Goal: Information Seeking & Learning: Find specific fact

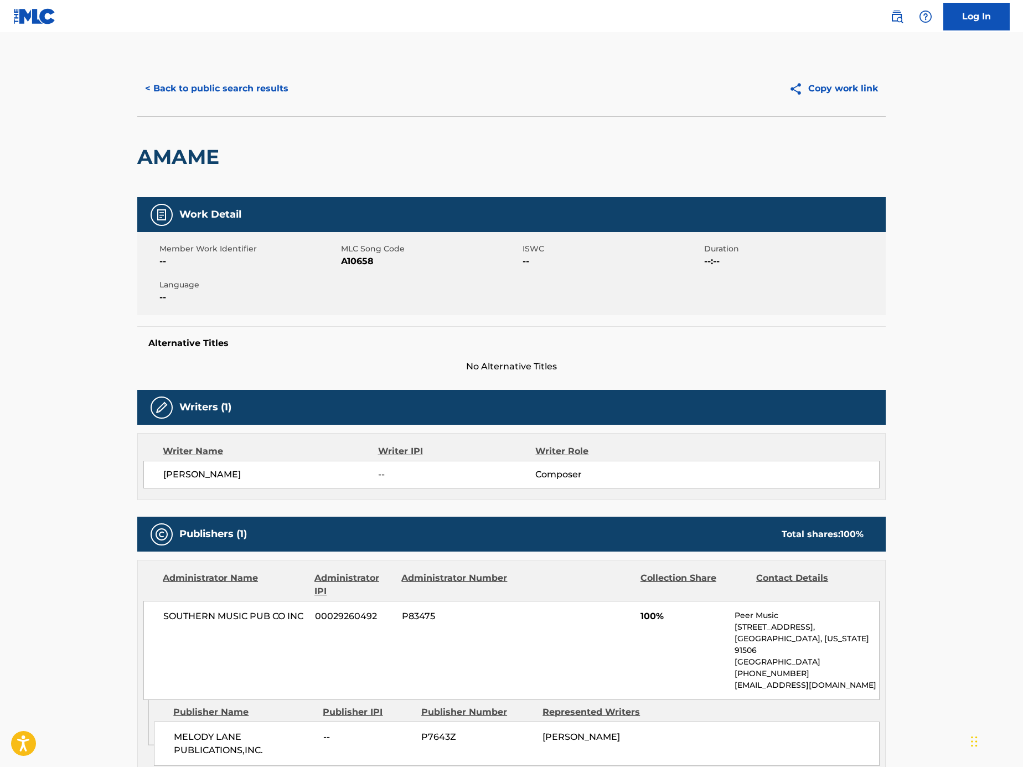
click at [251, 97] on button "< Back to public search results" at bounding box center [216, 89] width 159 height 28
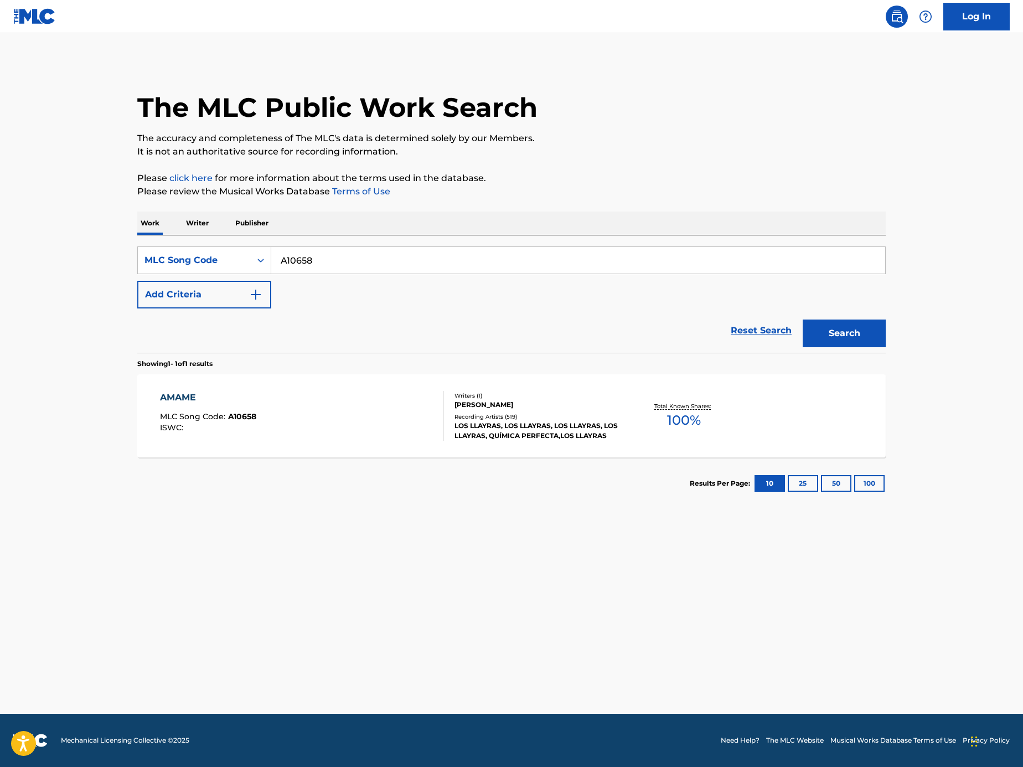
click at [362, 251] on input "A10658" at bounding box center [578, 260] width 614 height 27
paste input "NL3WF2003741"
type input "NL3WF2003741"
click at [388, 257] on input "NL3WF2003741" at bounding box center [578, 260] width 614 height 27
paste input "Search Form"
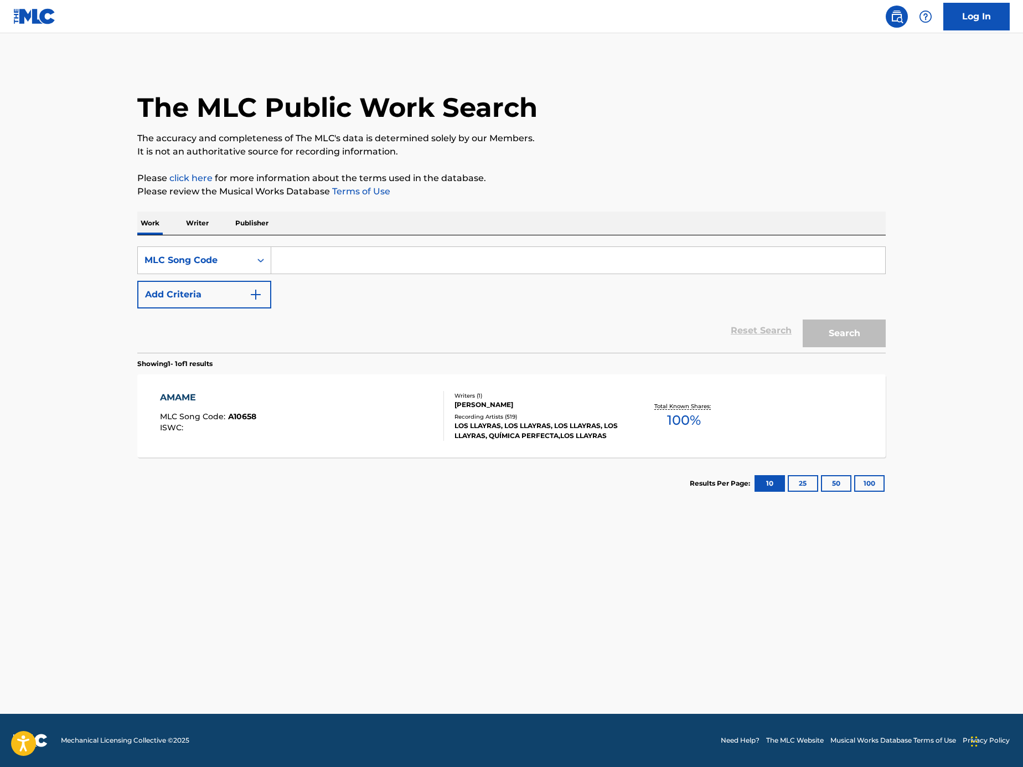
click at [663, 281] on div "SearchWithCriteria7fa81253-6a97-45e6-8b52-4ce55f9298d6 MLC Song Code Add Criter…" at bounding box center [511, 277] width 748 height 62
click at [658, 261] on input "Search Form" at bounding box center [578, 260] width 614 height 27
paste input "N5124P"
click at [849, 340] on button "Search" at bounding box center [844, 333] width 83 height 28
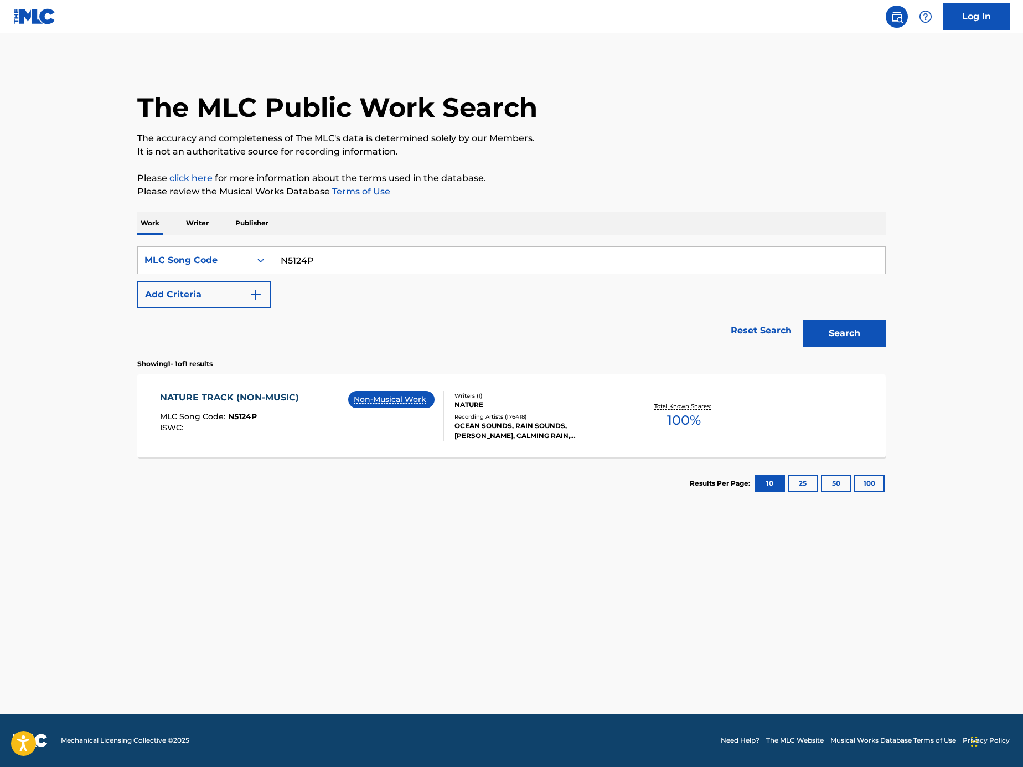
click at [360, 258] on input "N5124P" at bounding box center [578, 260] width 614 height 27
paste input "A10658"
type input "A10658"
click at [861, 343] on button "Search" at bounding box center [844, 333] width 83 height 28
click at [451, 419] on div "Writers ( 1 ) IDALENCIO RAMIREZ Recording Artists ( 519 ) LOS LLAYRAS, LOS LLAY…" at bounding box center [533, 415] width 178 height 49
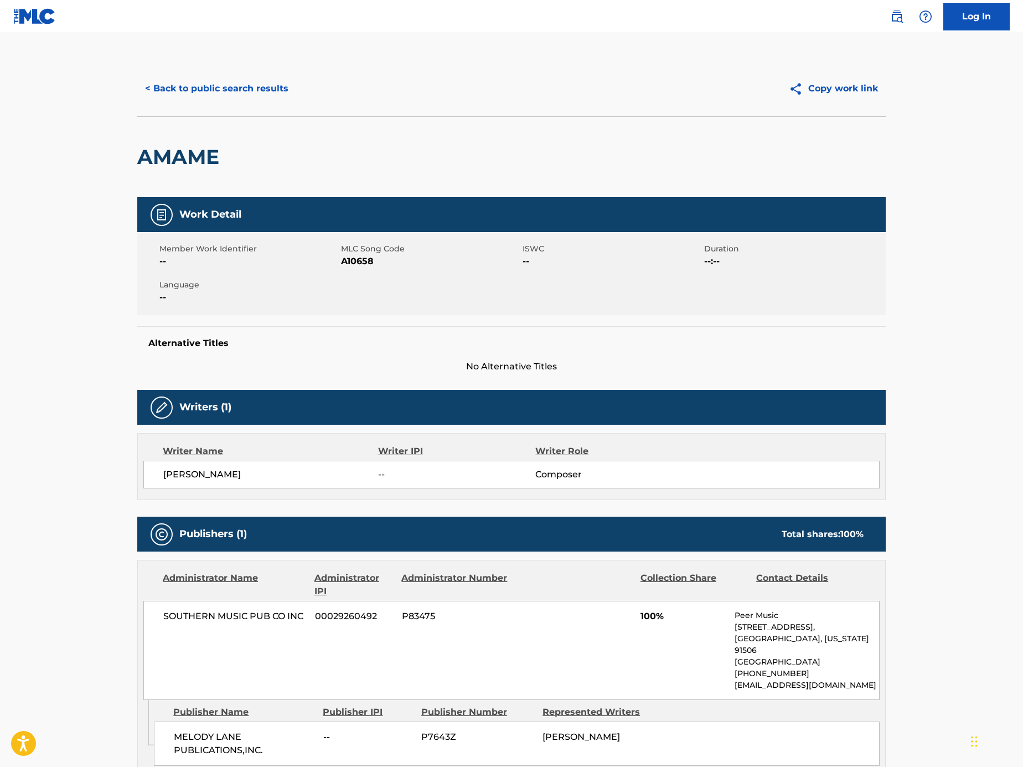
click at [233, 86] on button "< Back to public search results" at bounding box center [216, 89] width 159 height 28
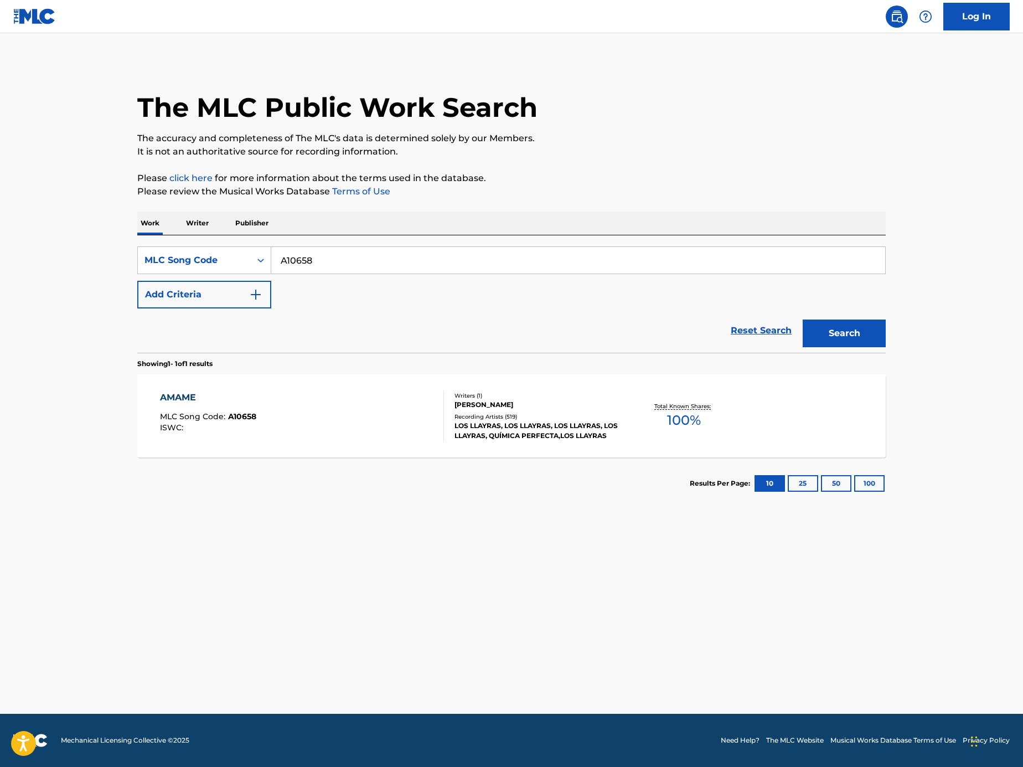
click at [447, 269] on input "A10658" at bounding box center [578, 260] width 614 height 27
paste input "MR4LH5"
type input "MR4LH5"
click at [863, 336] on button "Search" at bounding box center [844, 333] width 83 height 28
click at [394, 404] on div "MORBO QUEEN MLC Song Code : MR4LH5 ISWC :" at bounding box center [302, 416] width 285 height 50
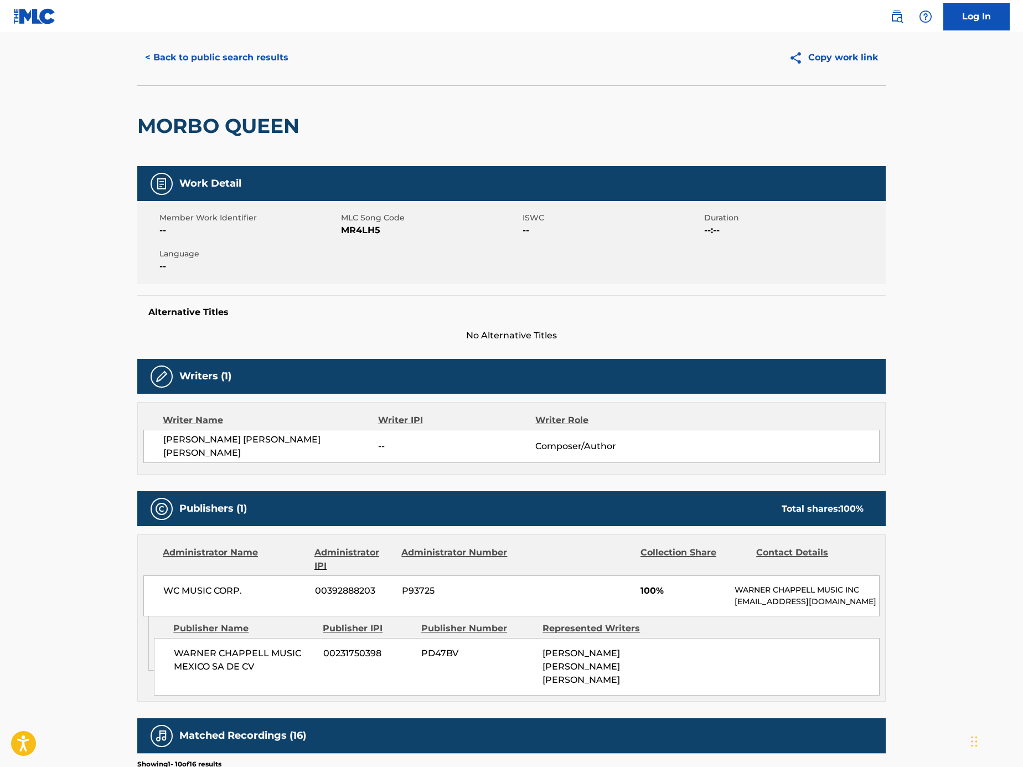
scroll to position [29, 0]
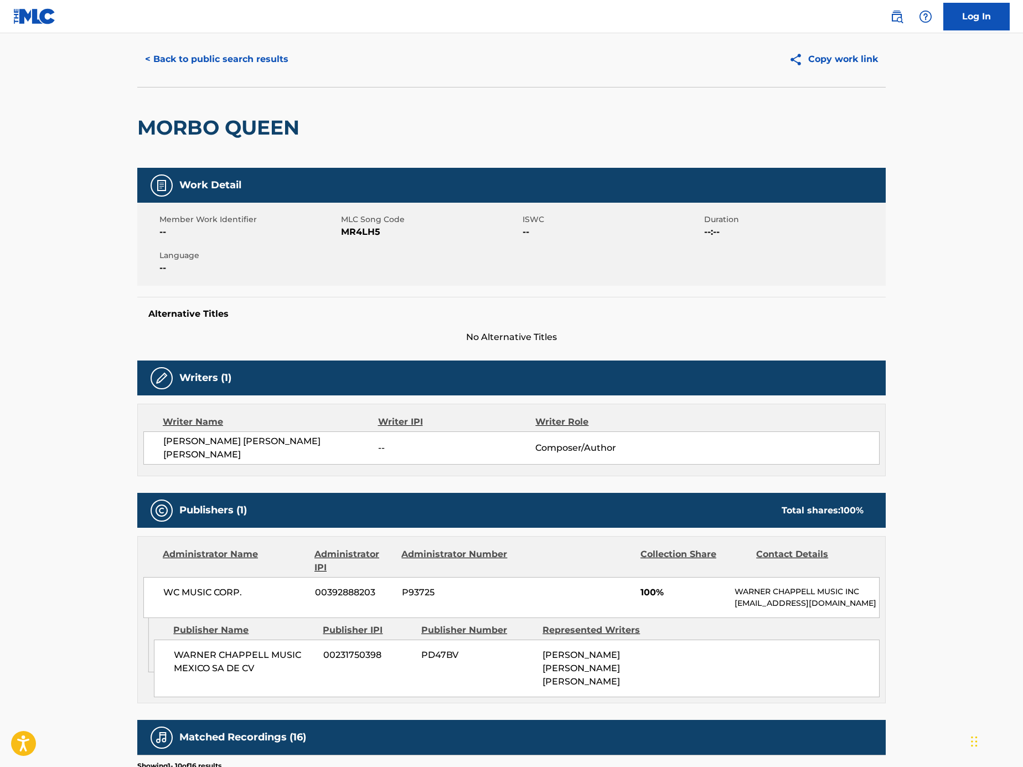
click at [241, 67] on button "< Back to public search results" at bounding box center [216, 59] width 159 height 28
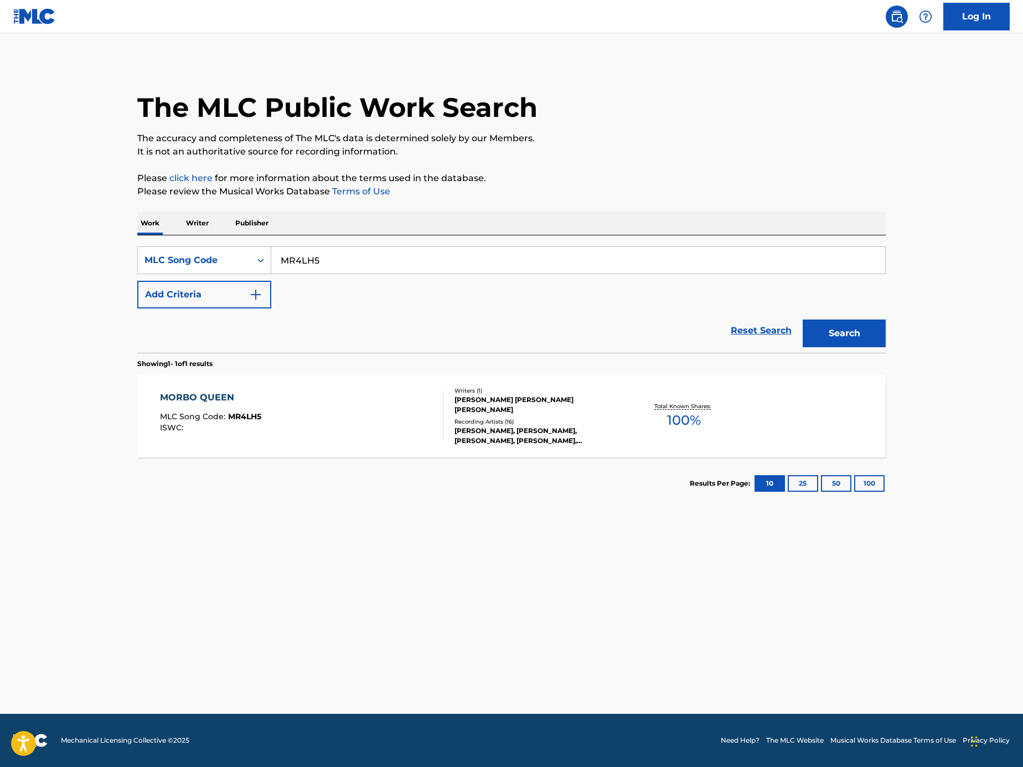
click at [401, 251] on input "MR4LH5" at bounding box center [578, 260] width 614 height 27
paste input "Search Form"
click at [664, 270] on input "Search Form" at bounding box center [578, 260] width 614 height 27
paste input "N5124S"
type input "N5124S"
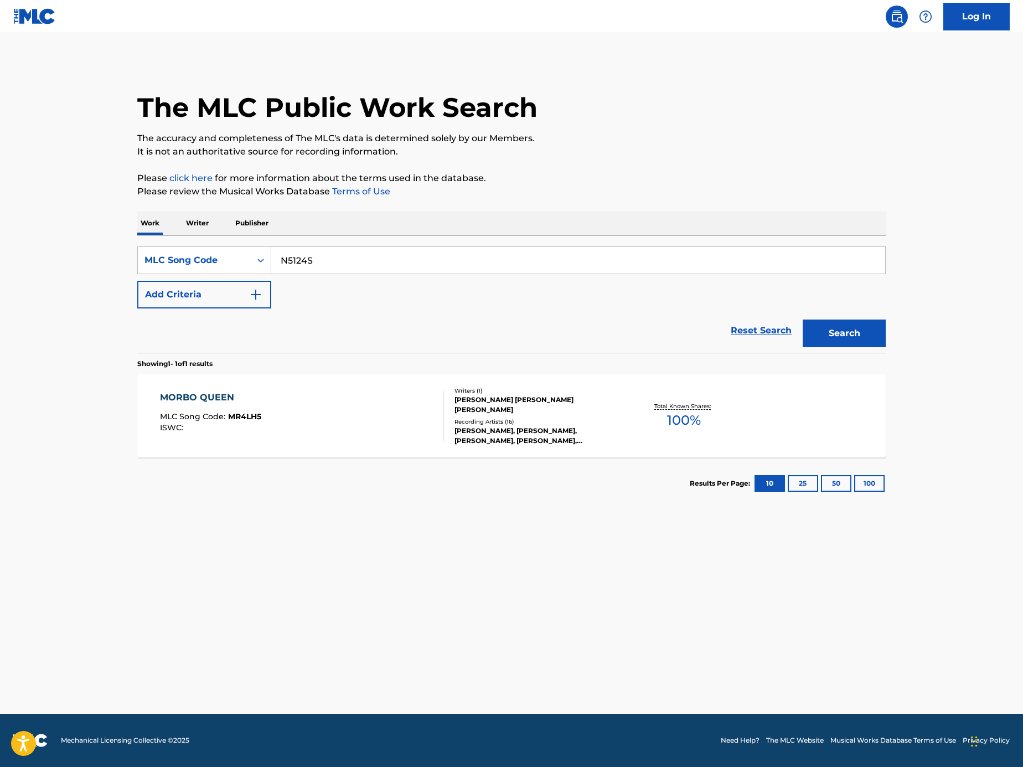
click at [832, 328] on button "Search" at bounding box center [844, 333] width 83 height 28
click at [397, 254] on input "N5124S" at bounding box center [578, 260] width 614 height 27
paste input "Search Form"
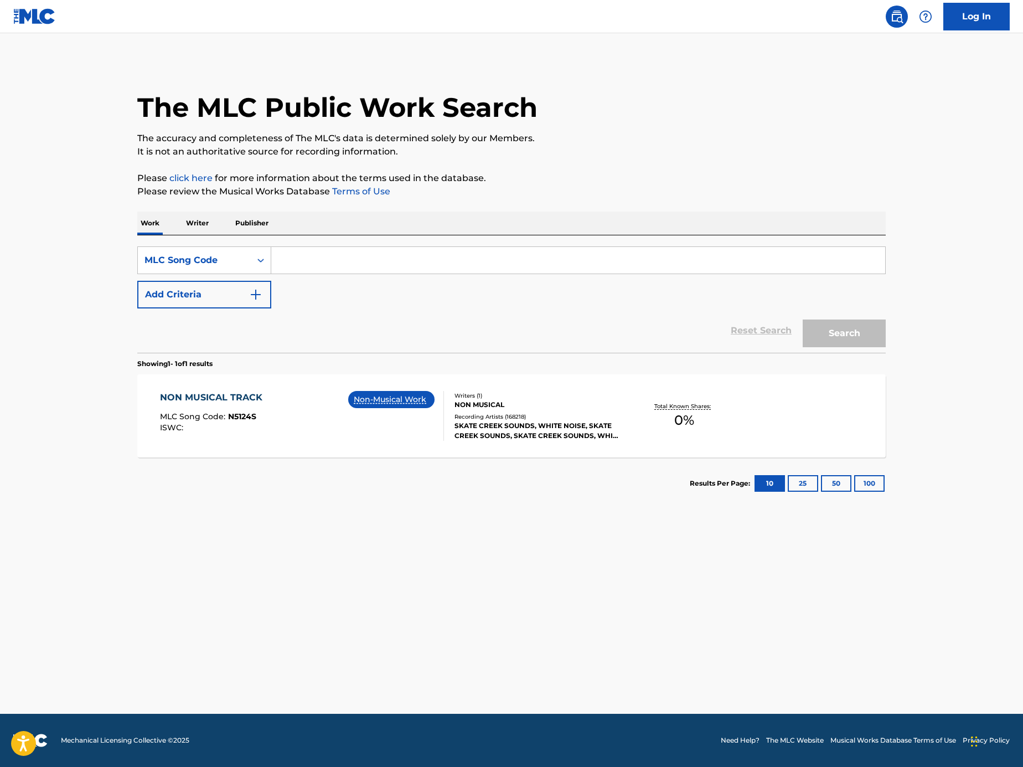
click at [783, 249] on input "Search Form" at bounding box center [578, 260] width 614 height 27
paste input "G0798L"
click at [871, 319] on button "Search" at bounding box center [844, 333] width 83 height 28
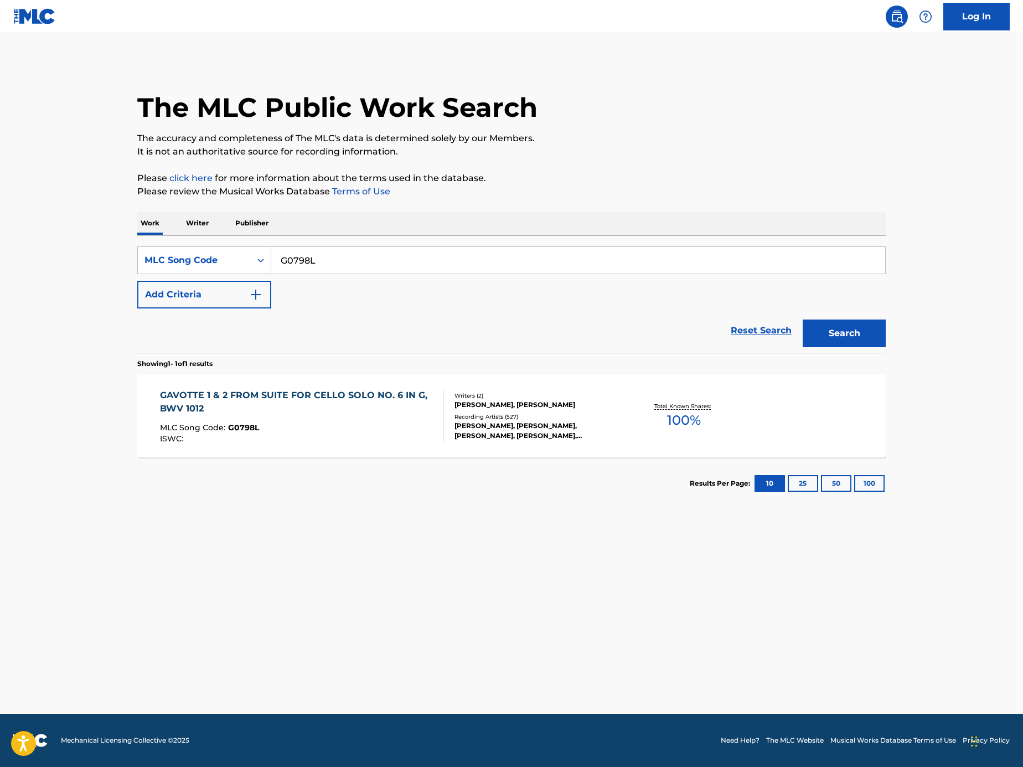
click at [487, 247] on input "G0798L" at bounding box center [578, 260] width 614 height 27
paste input "S1516Y"
click at [880, 339] on button "Search" at bounding box center [844, 333] width 83 height 28
click at [792, 252] on input "S1516Y" at bounding box center [578, 260] width 614 height 27
paste input "1123"
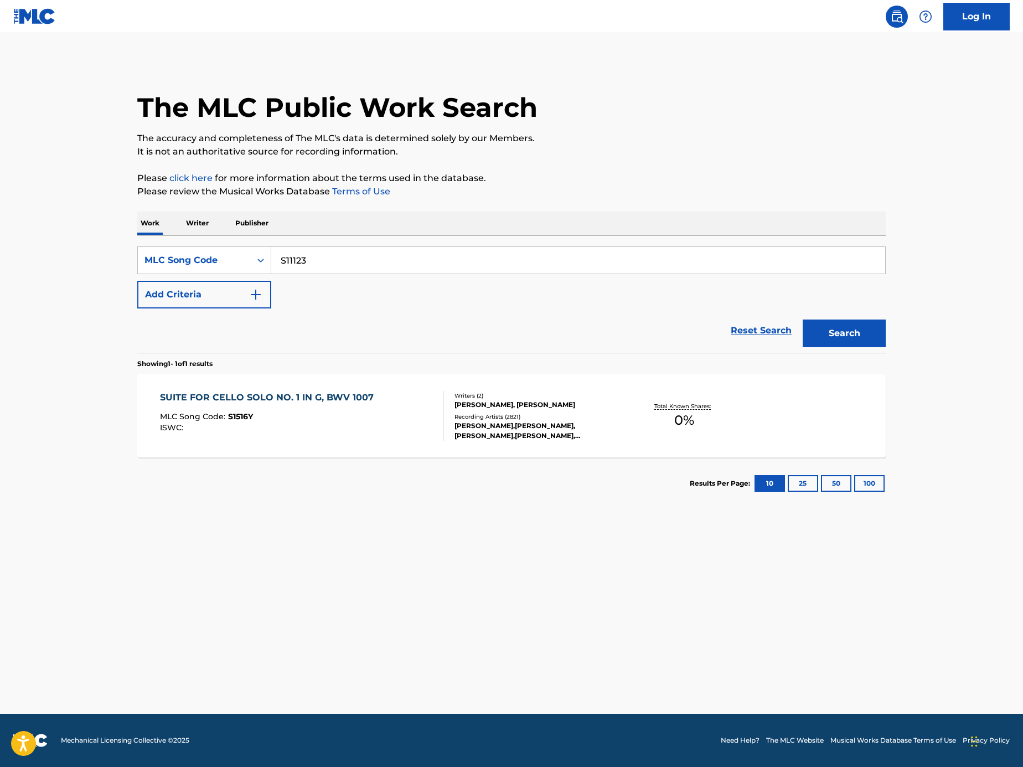
click at [872, 330] on button "Search" at bounding box center [844, 333] width 83 height 28
click at [645, 254] on input "S11123" at bounding box center [578, 260] width 614 height 27
paste input "9408"
click at [833, 323] on button "Search" at bounding box center [844, 333] width 83 height 28
click at [740, 273] on div "S19408" at bounding box center [578, 260] width 615 height 28
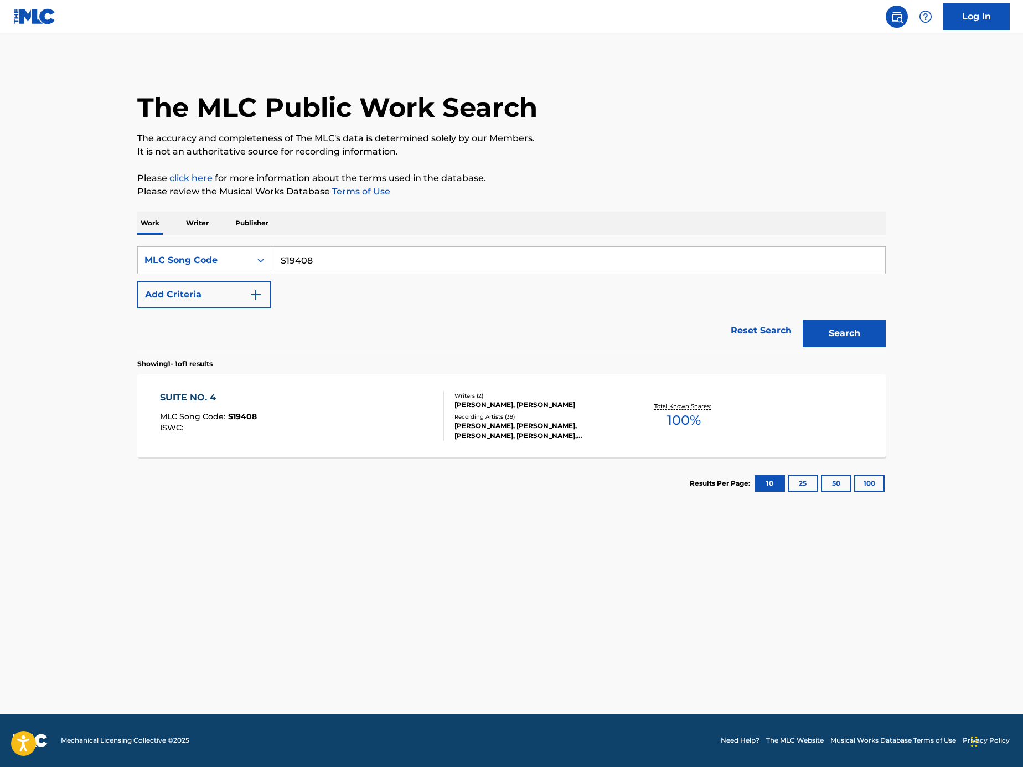
click at [734, 266] on input "S19408" at bounding box center [578, 260] width 614 height 27
paste input "G0798L"
click at [877, 323] on button "Search" at bounding box center [844, 333] width 83 height 28
click at [722, 253] on input "G0798L" at bounding box center [578, 260] width 614 height 27
paste input "CVC66E"
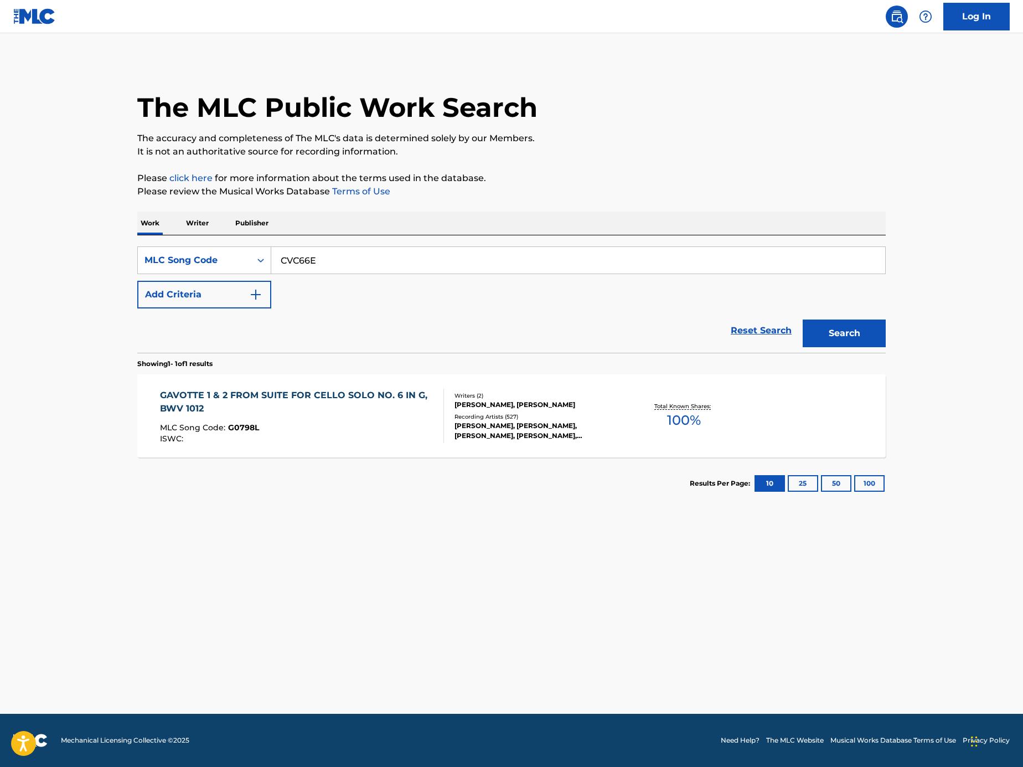
click at [828, 332] on button "Search" at bounding box center [844, 333] width 83 height 28
click at [699, 265] on input "CVC66E" at bounding box center [578, 260] width 614 height 27
paste input "S19408"
click at [832, 325] on button "Search" at bounding box center [844, 333] width 83 height 28
click at [341, 246] on div "S19408" at bounding box center [578, 260] width 615 height 28
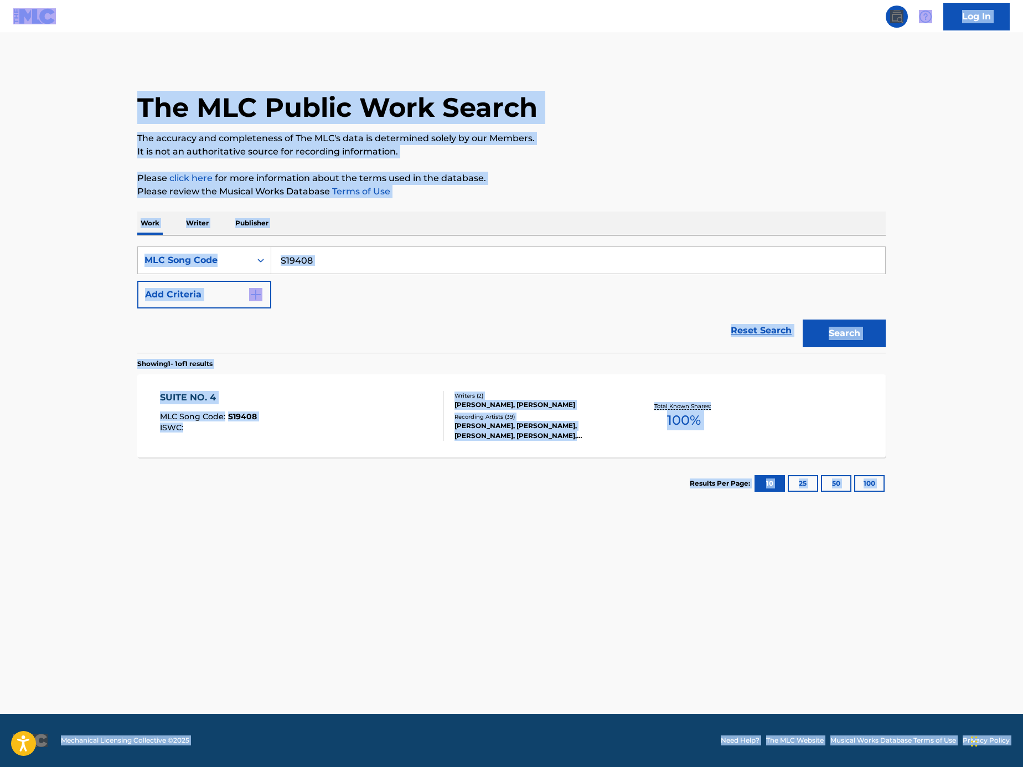
click at [349, 261] on input "S19408" at bounding box center [578, 260] width 614 height 27
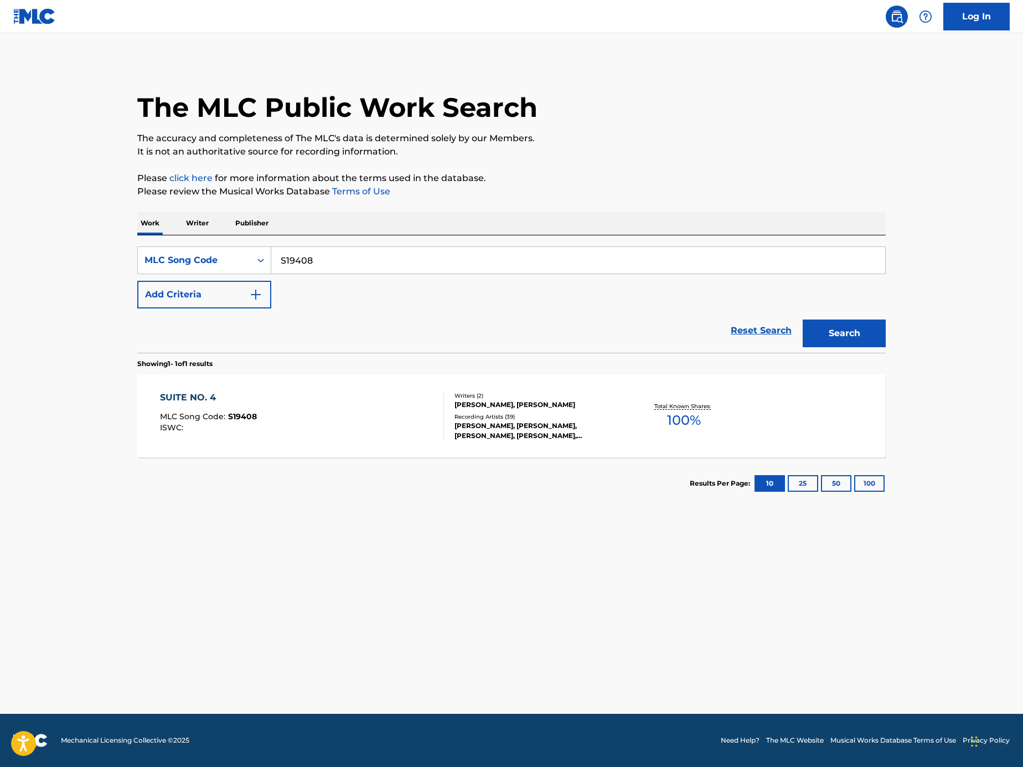
click at [349, 261] on input "S19408" at bounding box center [578, 260] width 614 height 27
paste input "NLA506500815"
type input "NLA506500815"
click at [352, 266] on input "NLA506500815" at bounding box center [578, 260] width 614 height 27
paste input "Search Form"
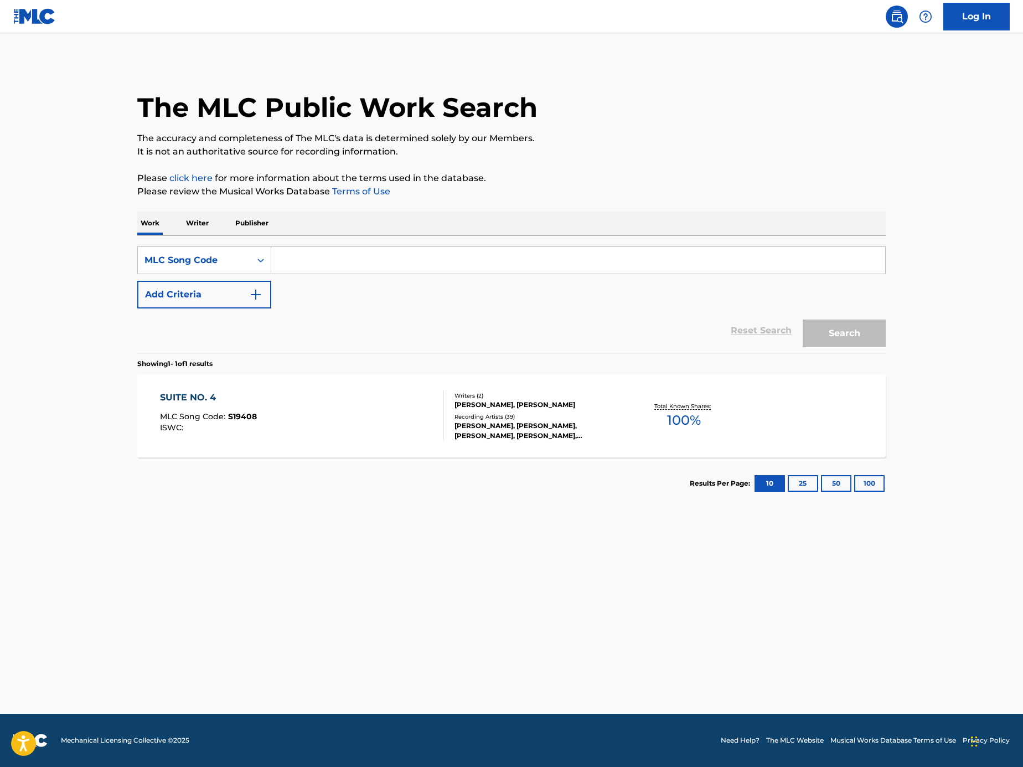
click at [668, 254] on input "Search Form" at bounding box center [578, 260] width 614 height 27
paste input "LA6C2F"
click at [872, 339] on button "Search" at bounding box center [844, 333] width 83 height 28
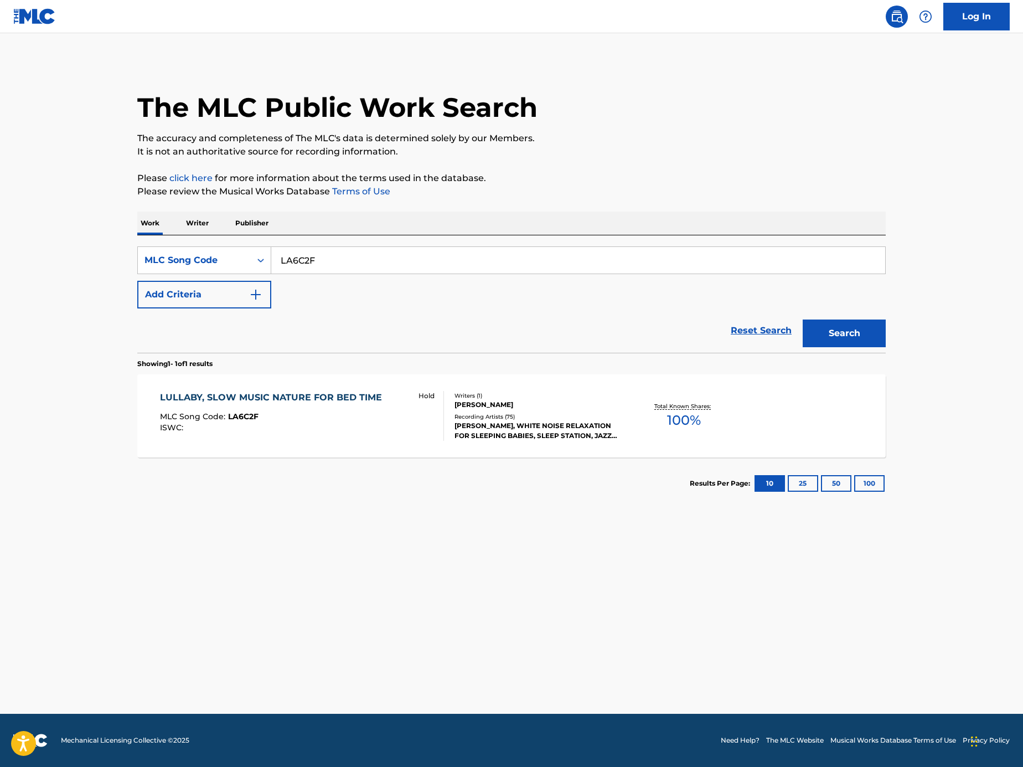
click at [377, 271] on input "LA6C2F" at bounding box center [578, 260] width 614 height 27
click at [379, 247] on input "LA6C2F" at bounding box center [578, 260] width 614 height 27
paste input "W09239"
type input "W09239"
click at [819, 330] on button "Search" at bounding box center [844, 333] width 83 height 28
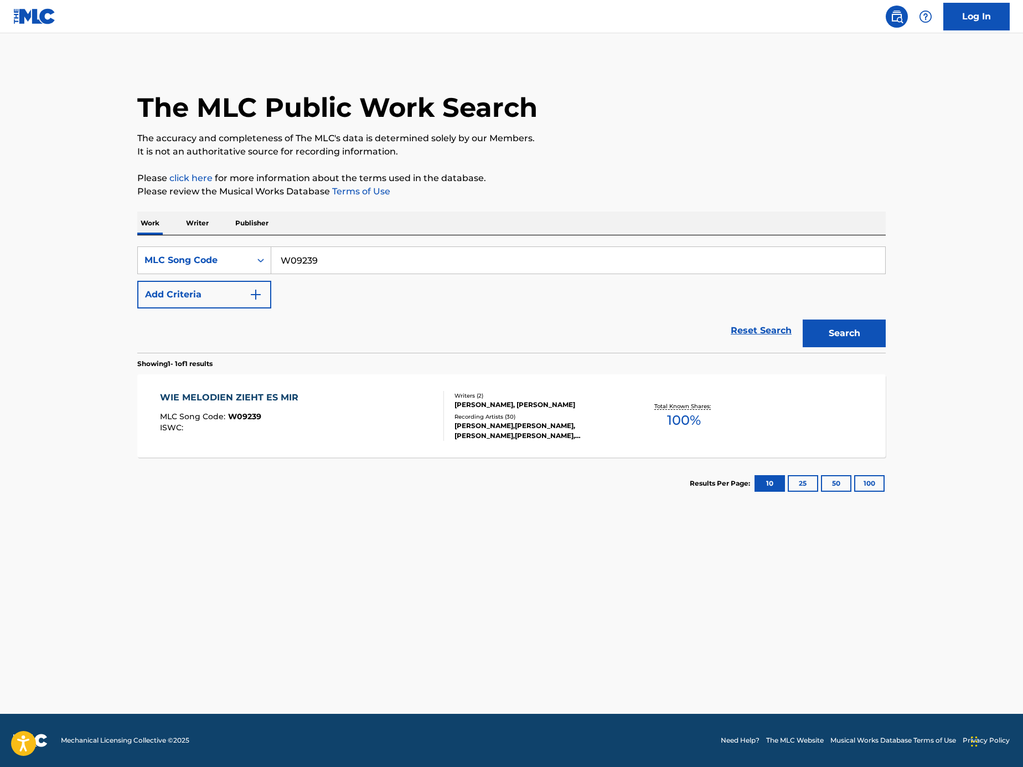
click at [389, 431] on div "WIE MELODIEN ZIEHT ES MIR MLC Song Code : W09239 ISWC :" at bounding box center [302, 416] width 285 height 50
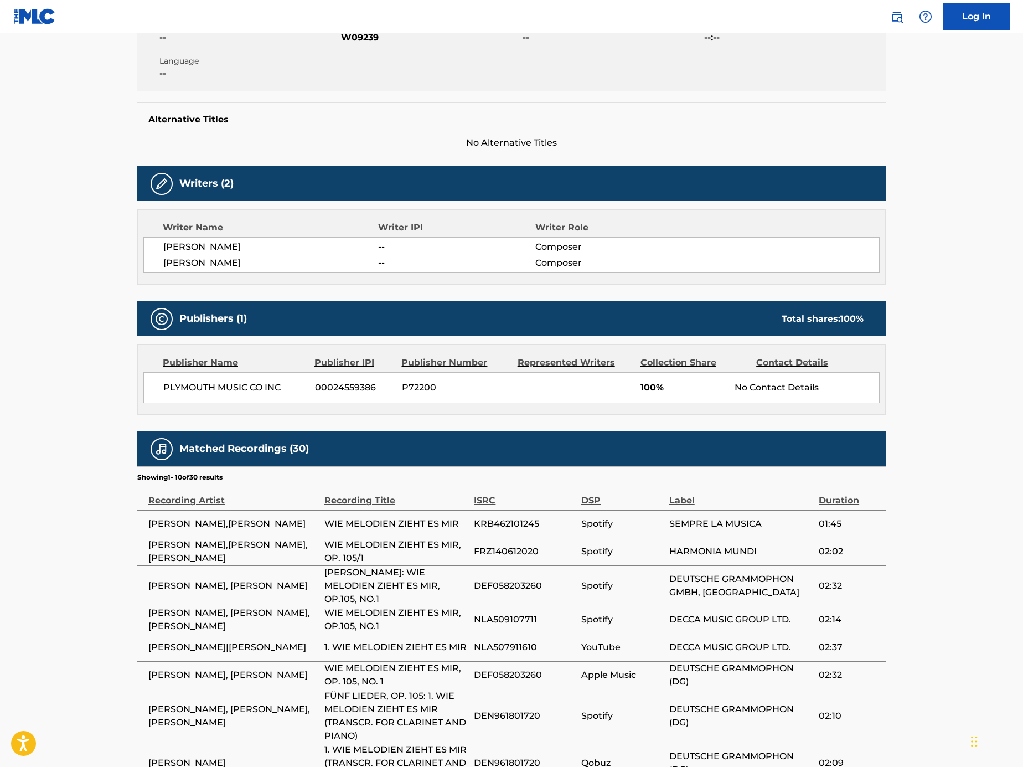
scroll to position [79, 0]
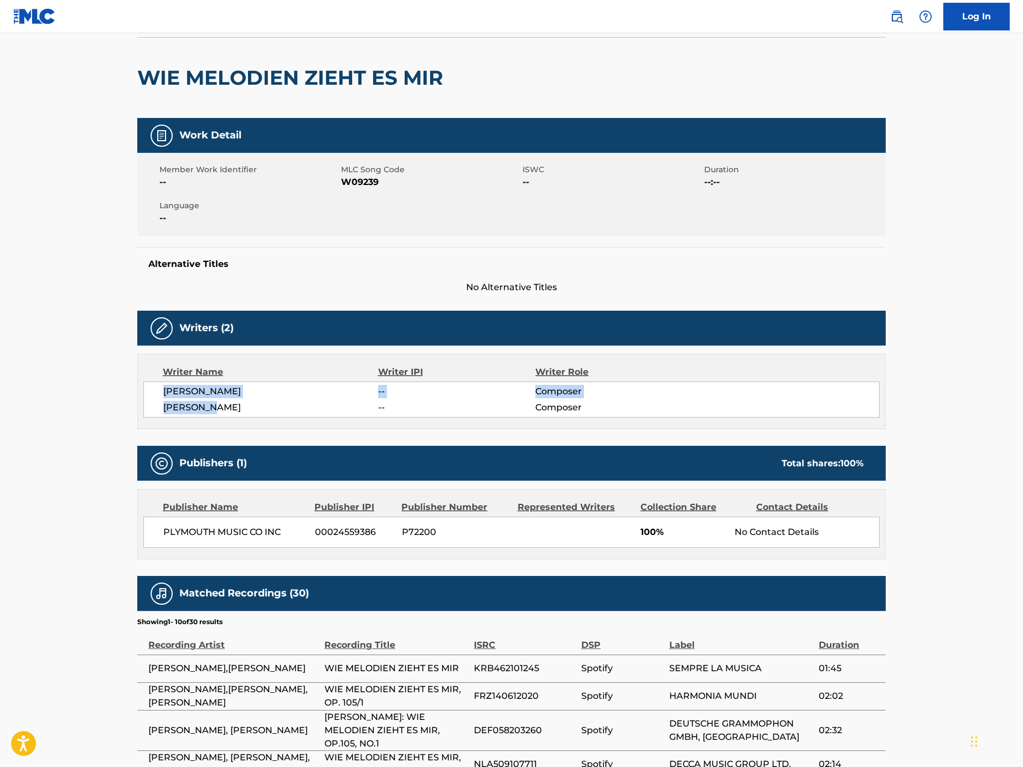
drag, startPoint x: 254, startPoint y: 407, endPoint x: 187, endPoint y: 388, distance: 69.6
click at [165, 385] on div "K. GROTH -- Composer J. BRAHMS -- Composer" at bounding box center [511, 399] width 736 height 36
click at [200, 389] on span "K. GROTH" at bounding box center [270, 391] width 215 height 13
drag, startPoint x: 155, startPoint y: 393, endPoint x: 150, endPoint y: 390, distance: 6.0
click at [150, 390] on div "K. GROTH -- Composer J. BRAHMS -- Composer" at bounding box center [511, 399] width 736 height 36
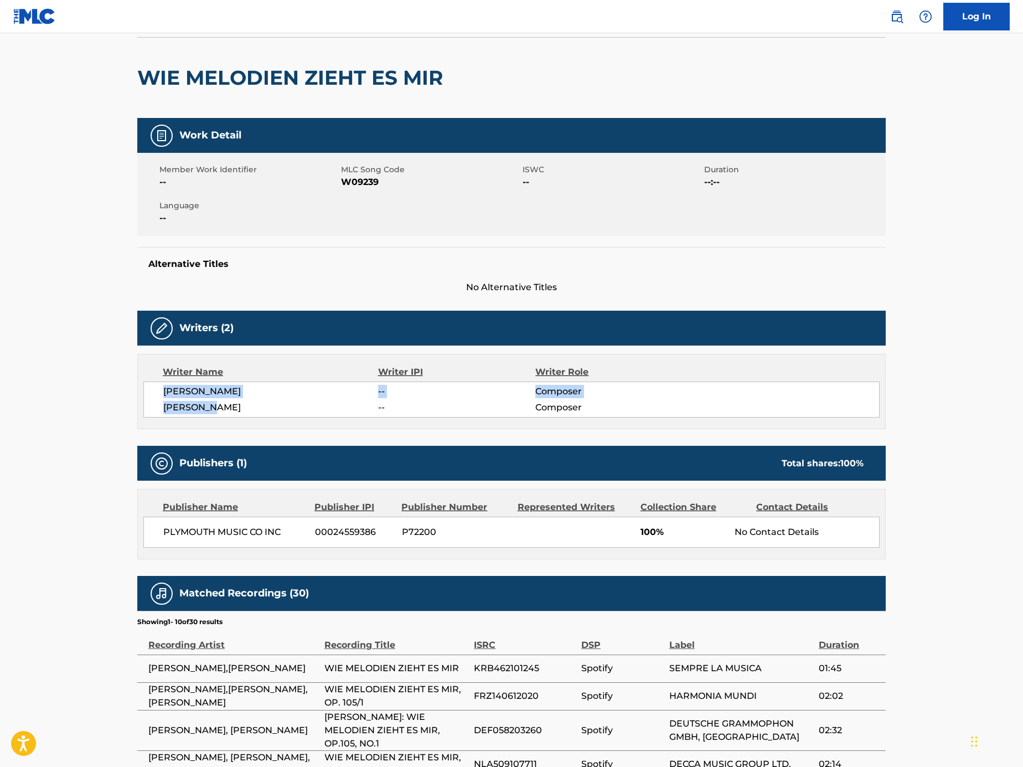
copy div "K. GROTH -- Composer J. BRAHMS"
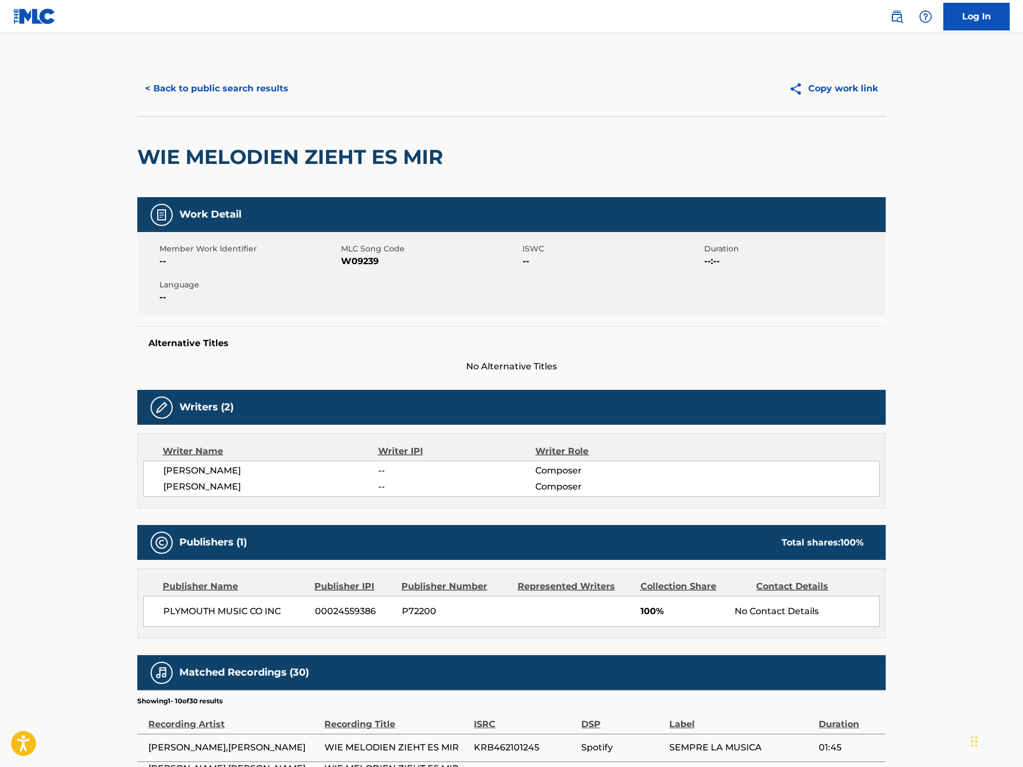
click at [961, 324] on main "< Back to public search results Copy work link WIE MELODIEN ZIEHT ES MIR Work D…" at bounding box center [511, 582] width 1023 height 1099
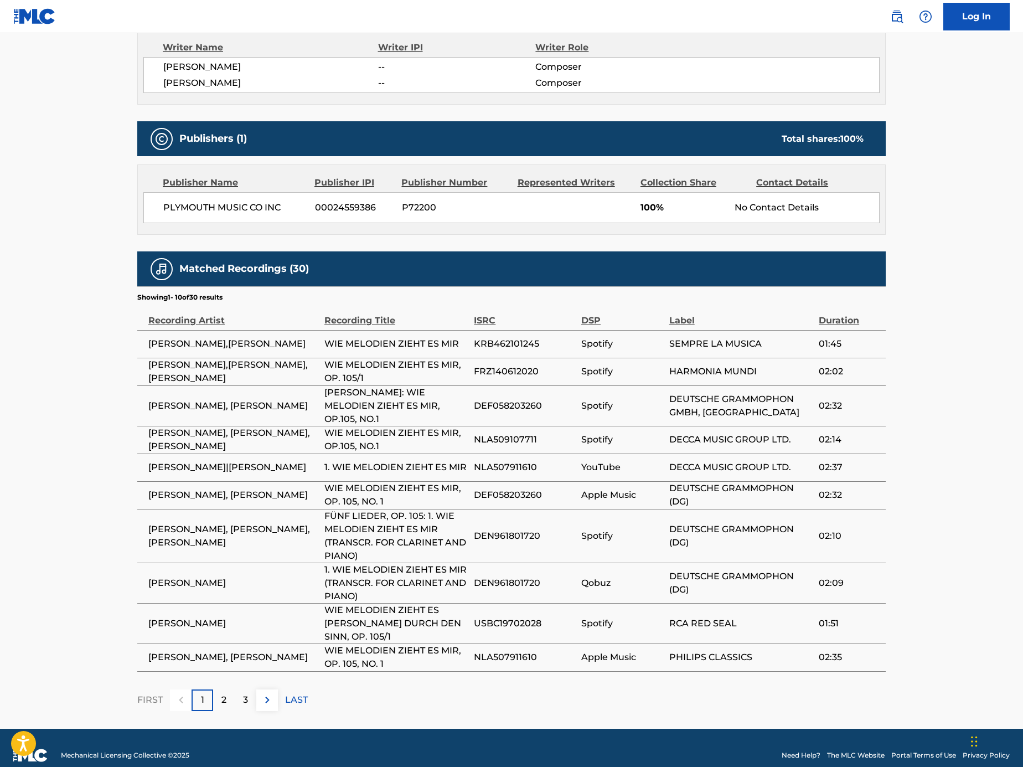
scroll to position [280, 0]
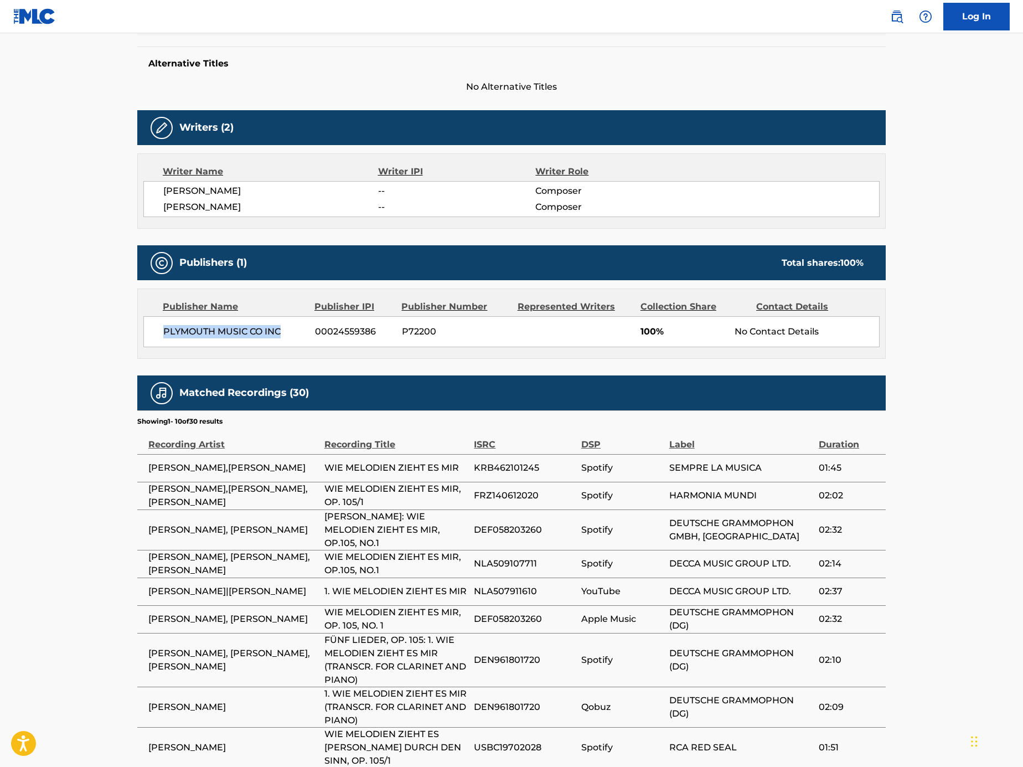
drag, startPoint x: 295, startPoint y: 340, endPoint x: 162, endPoint y: 331, distance: 133.8
click at [162, 331] on div "PLYMOUTH MUSIC CO INC 00024559386 P72200 100% No Contact Details" at bounding box center [511, 331] width 736 height 31
copy span "PLYMOUTH MUSIC CO INC"
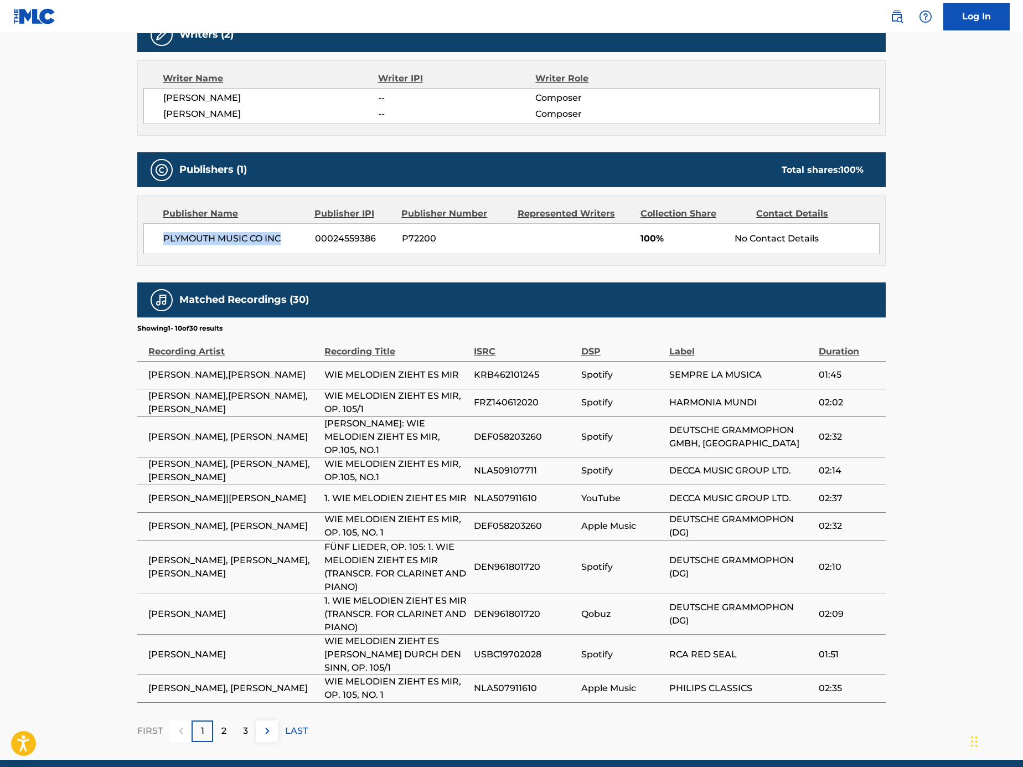
scroll to position [371, 0]
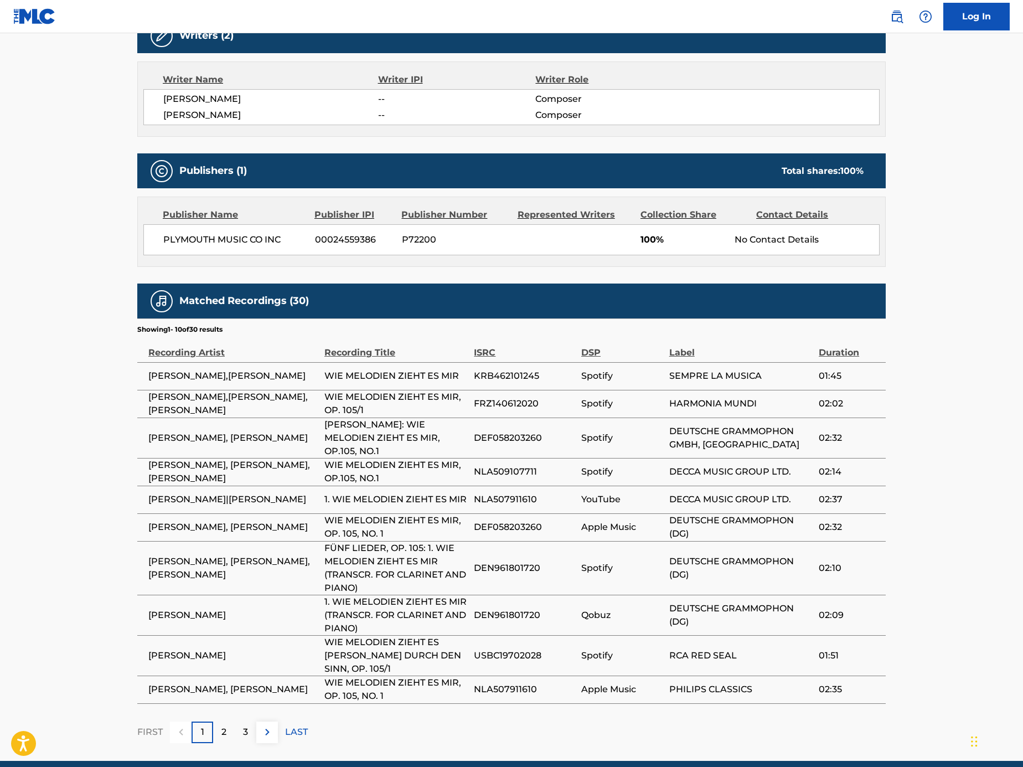
click at [219, 721] on div "2" at bounding box center [224, 732] width 22 height 22
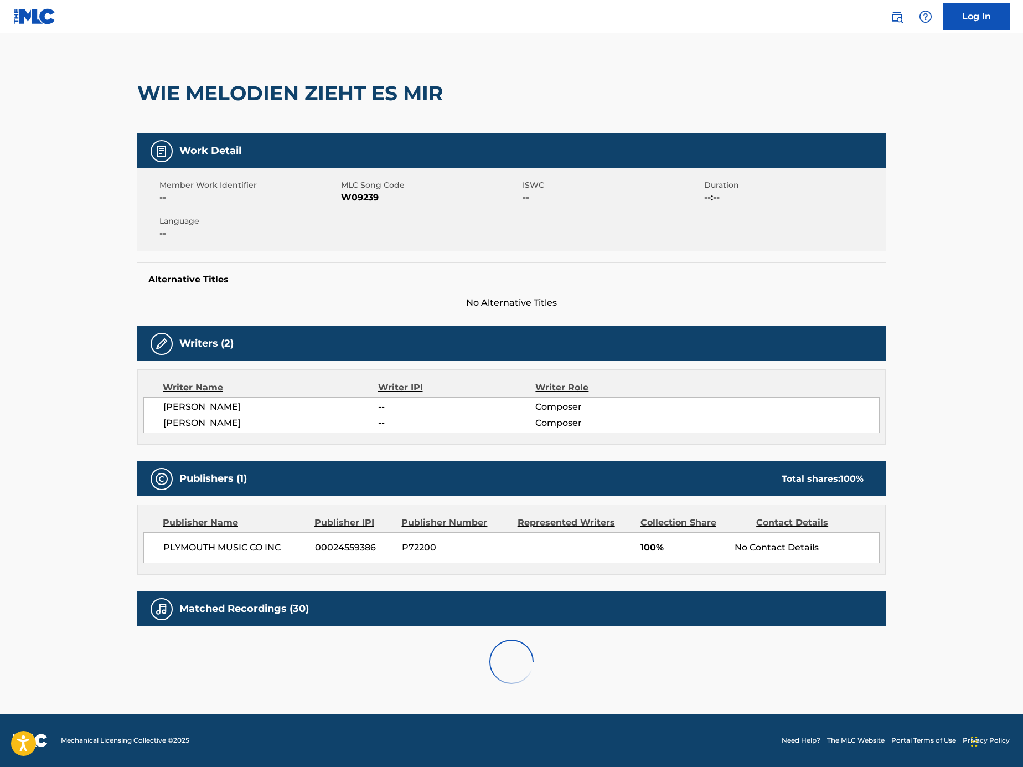
scroll to position [367, 0]
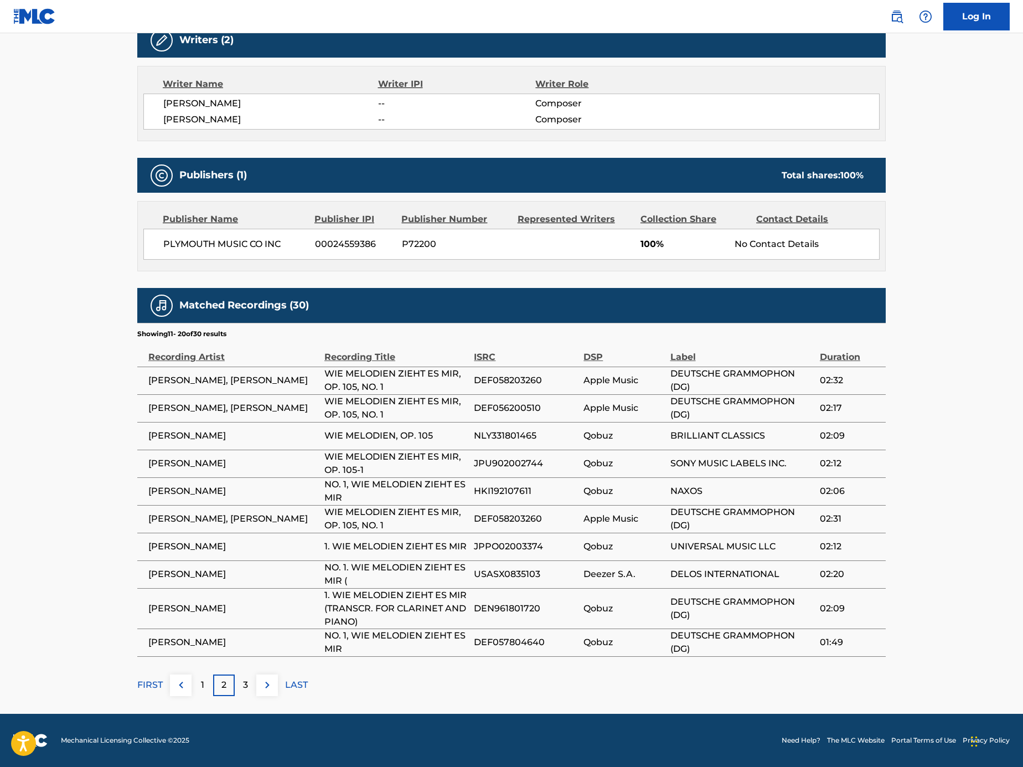
click at [240, 688] on div "3" at bounding box center [246, 685] width 22 height 22
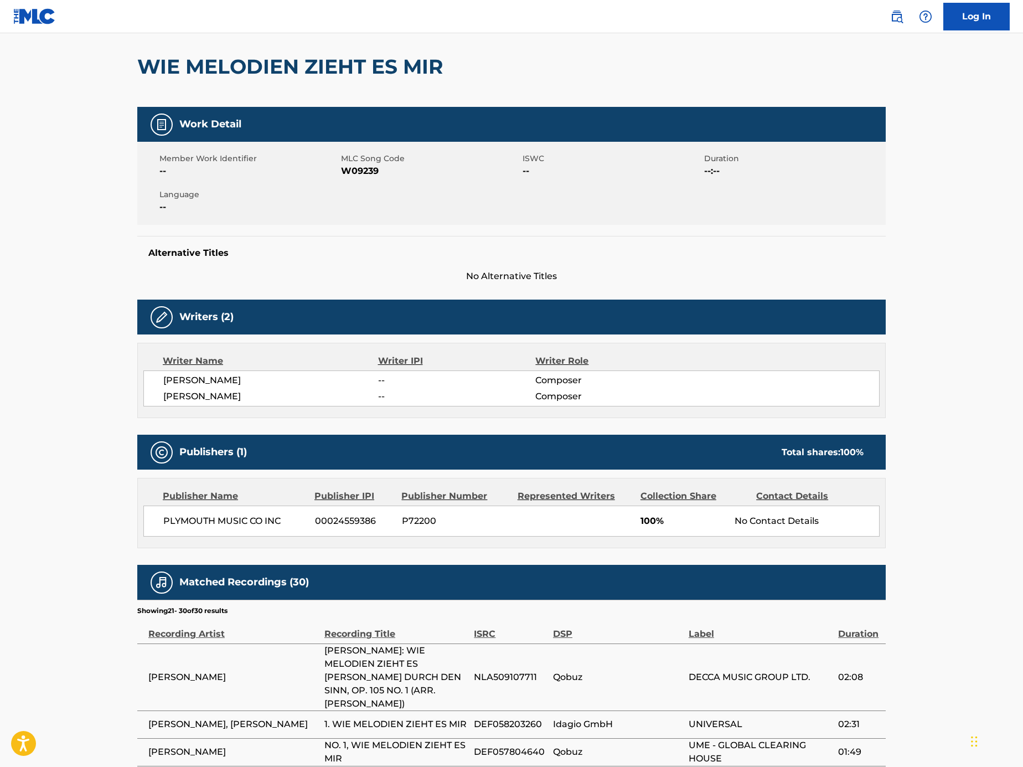
scroll to position [0, 0]
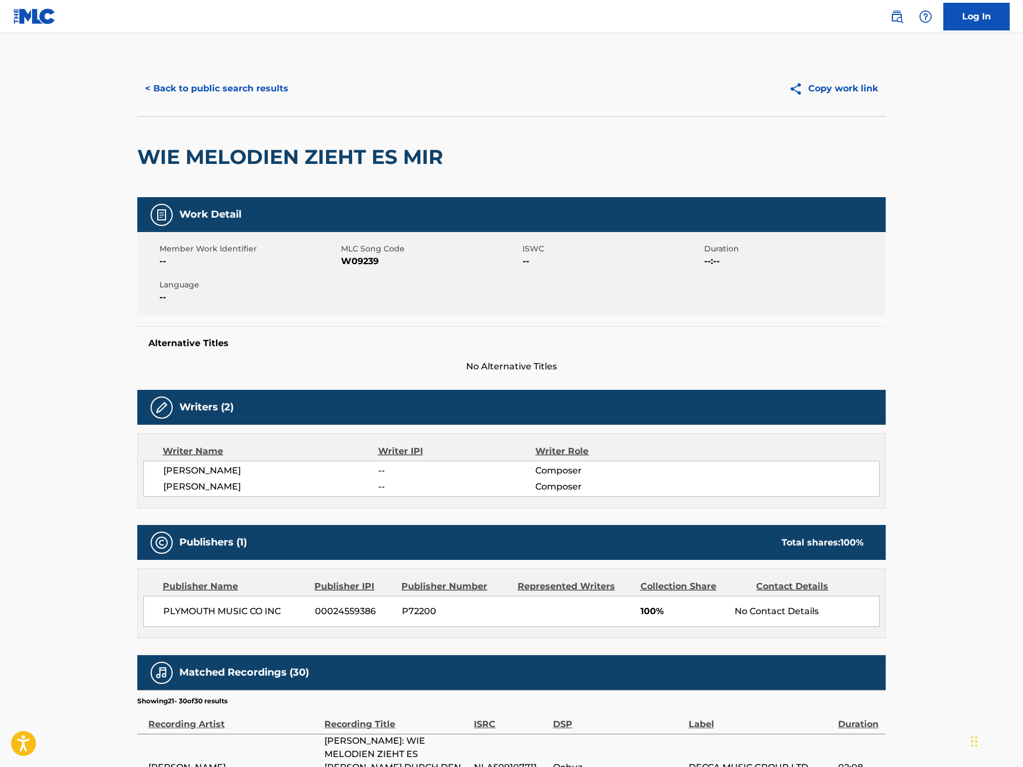
click at [254, 98] on button "< Back to public search results" at bounding box center [216, 89] width 159 height 28
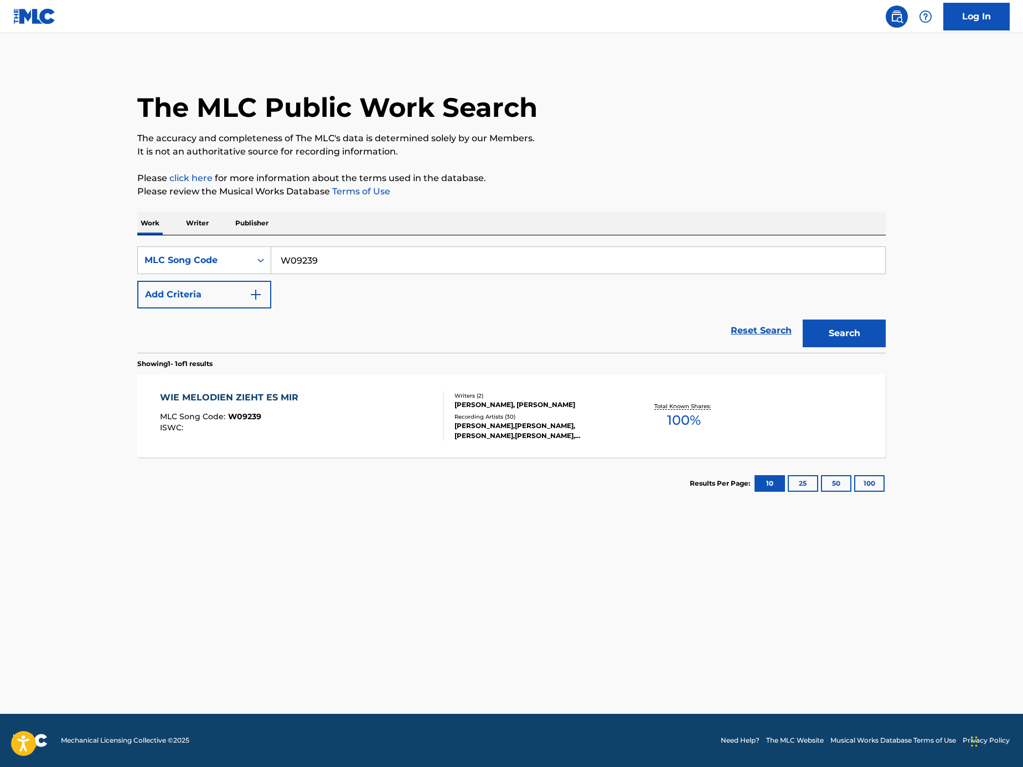
click at [371, 251] on input "W09239" at bounding box center [578, 260] width 614 height 27
paste input "L11022"
type input "L11022"
click at [823, 334] on button "Search" at bounding box center [844, 333] width 83 height 28
click at [273, 420] on div "LEILA DIES MLC Song Code : L11022 ISWC : T0725228114" at bounding box center [302, 416] width 285 height 50
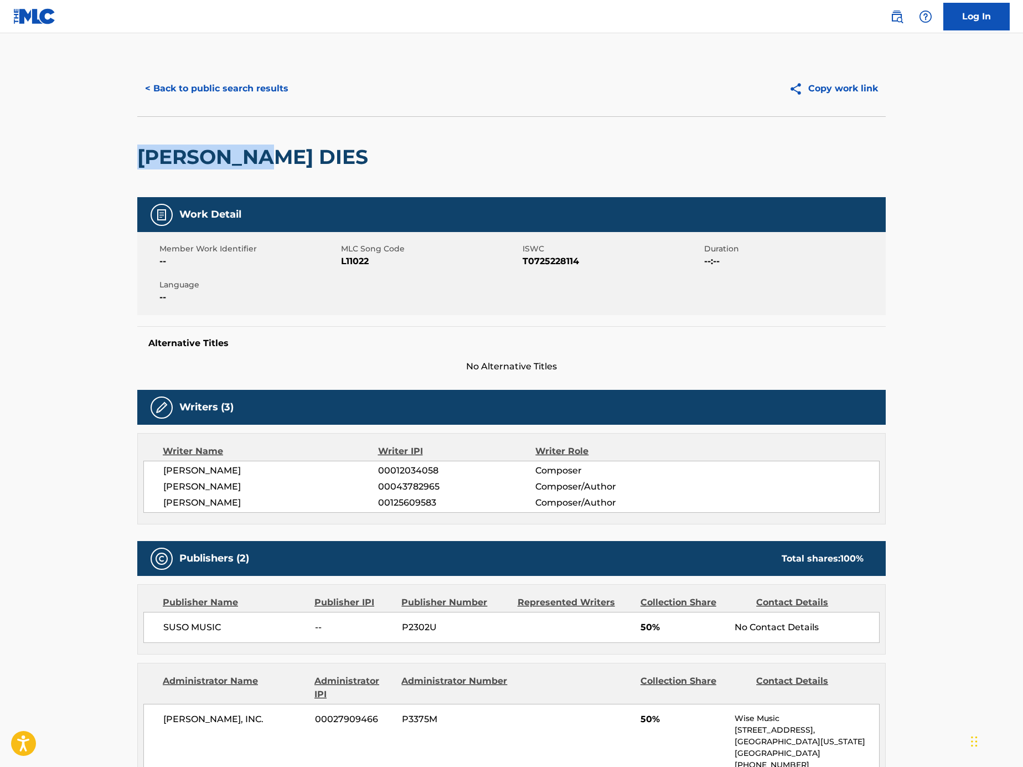
drag, startPoint x: 265, startPoint y: 152, endPoint x: 134, endPoint y: 153, distance: 130.7
click at [134, 153] on div "< Back to public search results Copy work link LEILA DIES Work Detail Member Wo…" at bounding box center [511, 713] width 775 height 1304
copy h2 "LEILA DIES"
click at [245, 80] on button "< Back to public search results" at bounding box center [216, 89] width 159 height 28
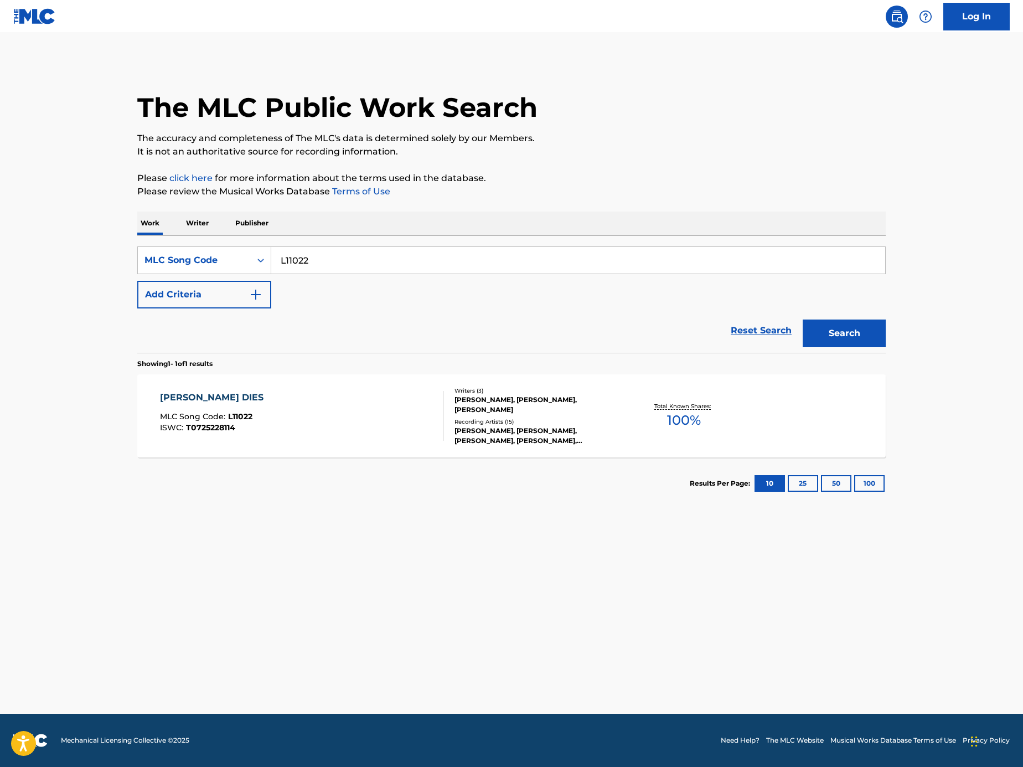
click at [373, 256] on input "L11022" at bounding box center [578, 260] width 614 height 27
paste input "N6500U"
type input "N6500U"
click at [839, 332] on button "Search" at bounding box center [844, 333] width 83 height 28
click at [380, 422] on div "NOW YOU SEE MLC Song Code : N6500U ISWC :" at bounding box center [302, 416] width 285 height 50
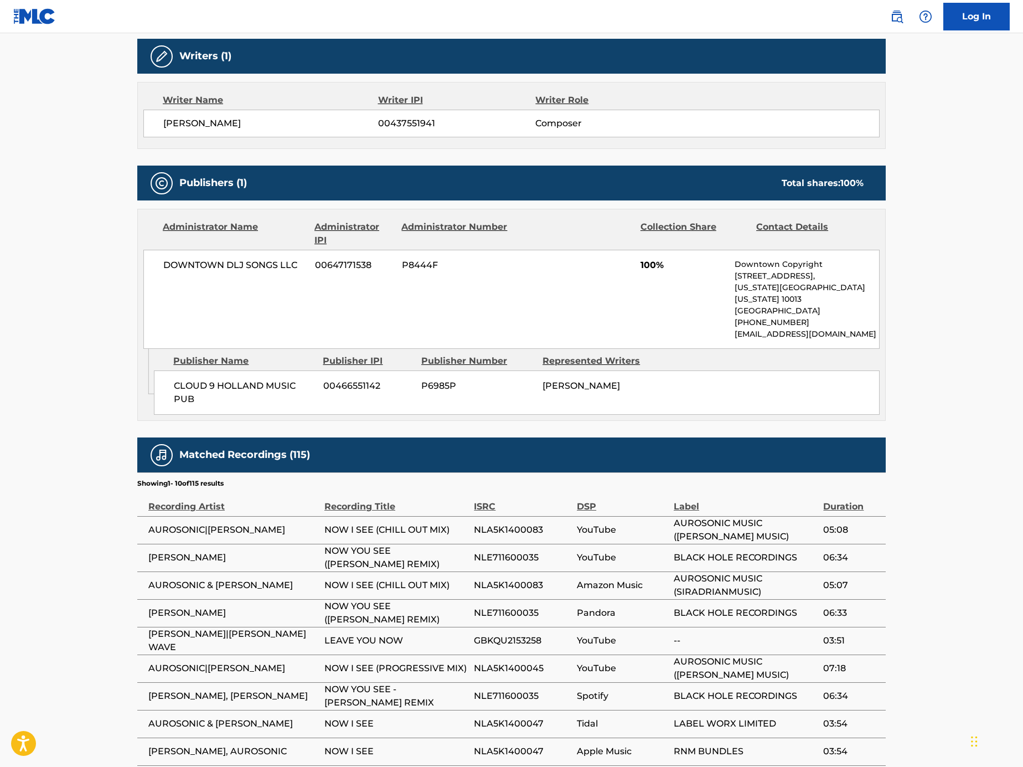
scroll to position [476, 0]
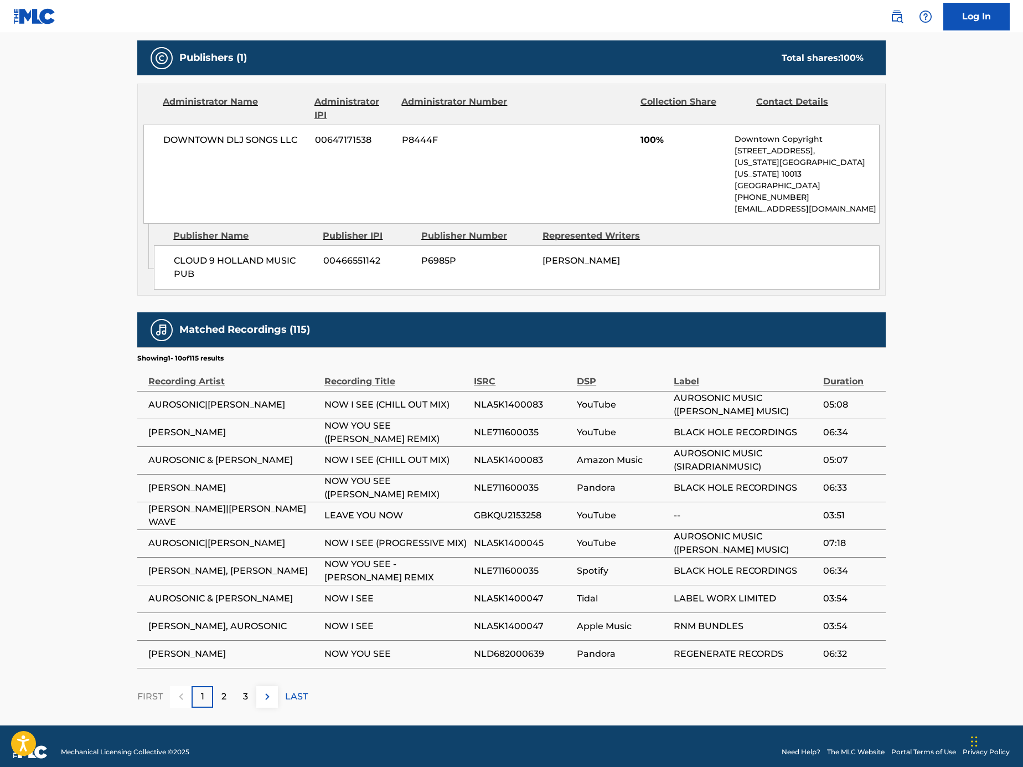
click at [238, 686] on div "3" at bounding box center [246, 697] width 22 height 22
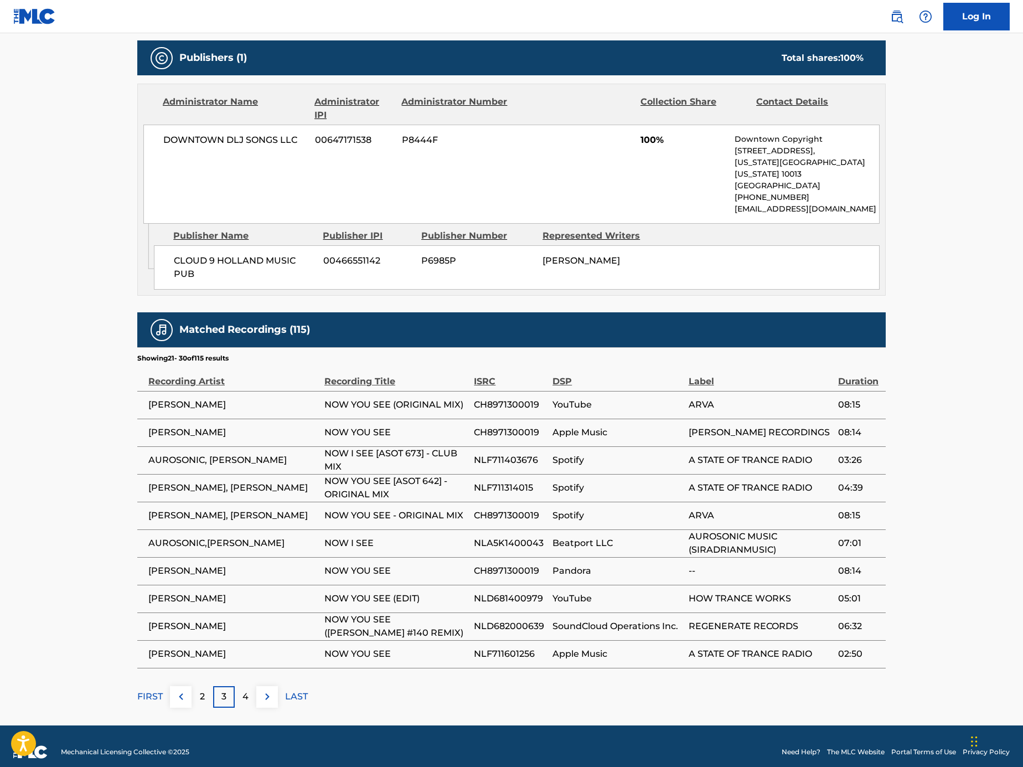
scroll to position [0, 0]
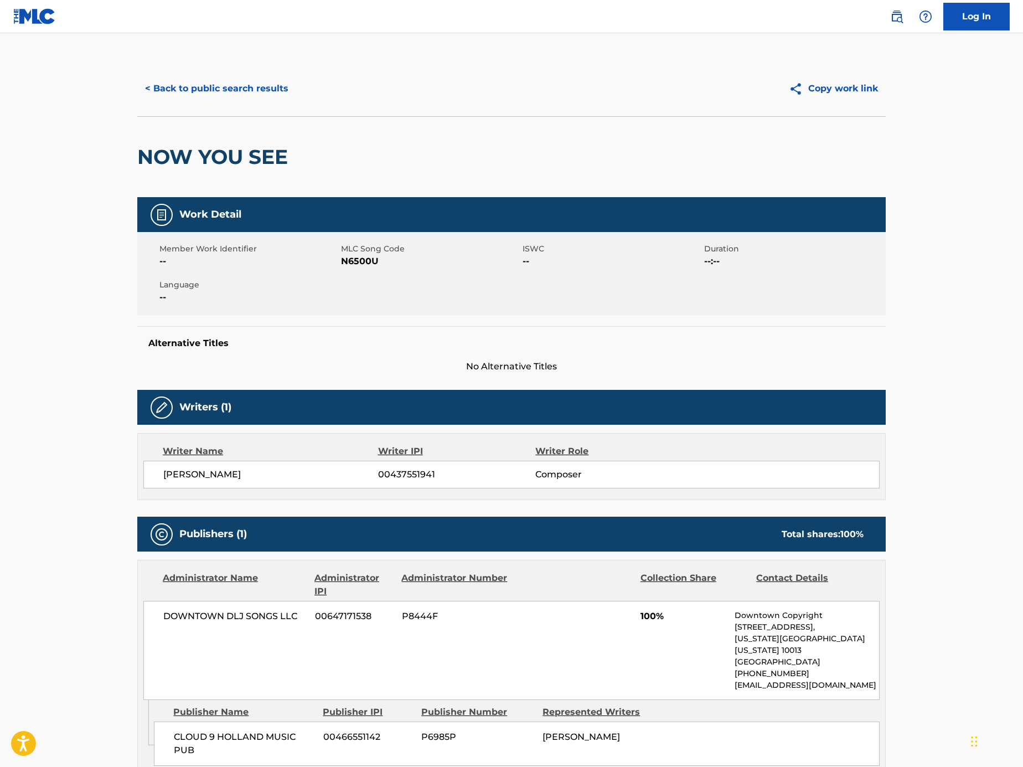
click at [220, 86] on button "< Back to public search results" at bounding box center [216, 89] width 159 height 28
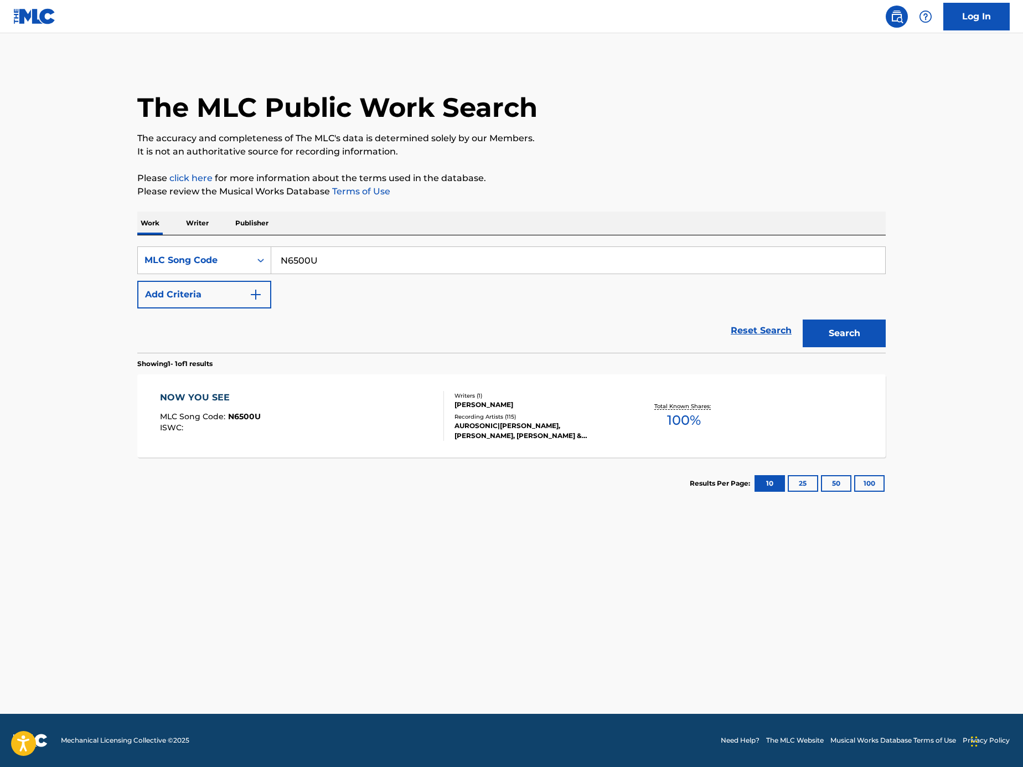
click at [405, 261] on input "N6500U" at bounding box center [578, 260] width 614 height 27
paste input "Search Form"
click at [732, 257] on input "Search Form" at bounding box center [578, 260] width 614 height 27
paste input "AW52F2"
type input "AW52F2"
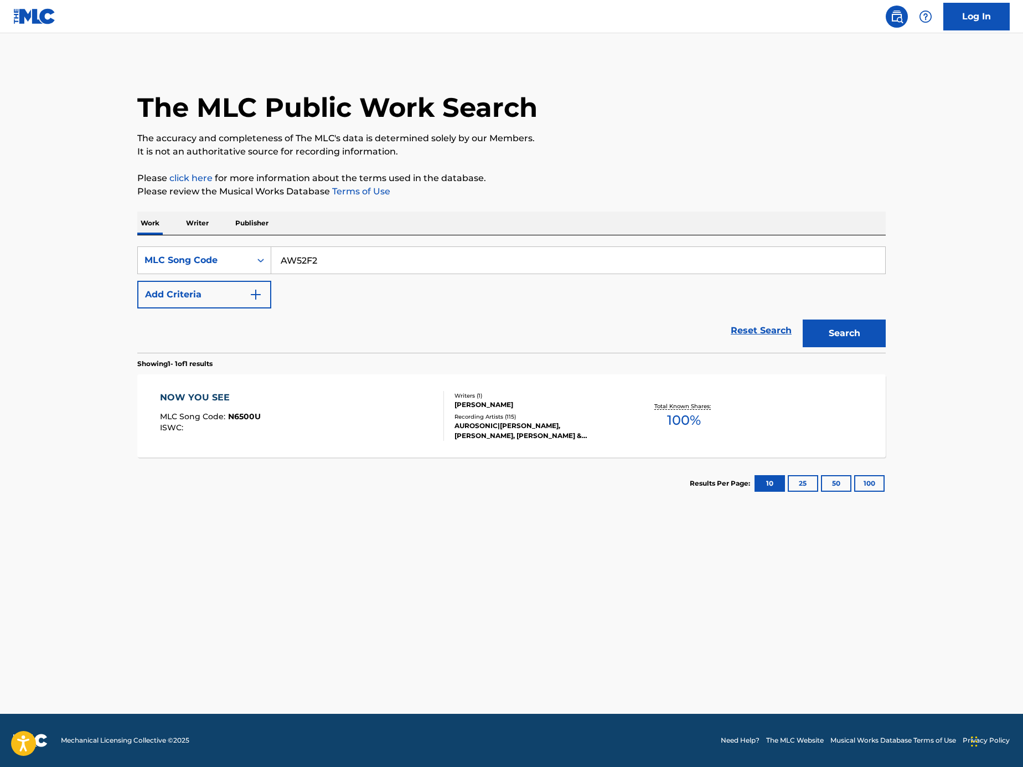
click at [841, 326] on button "Search" at bounding box center [844, 333] width 83 height 28
click at [386, 388] on div "ARC EN CIEL MLC Song Code : AW52F2 ISWC : Writers ( 2 ) GAETANO LO PRESTI, ANDR…" at bounding box center [511, 415] width 748 height 83
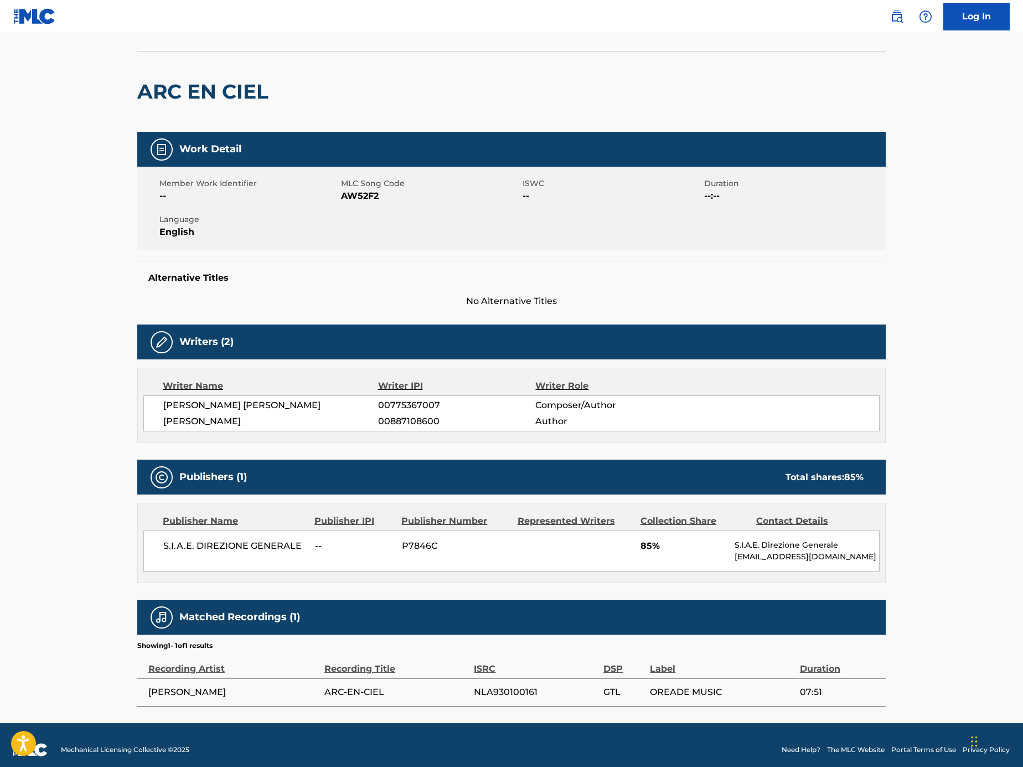
scroll to position [37, 0]
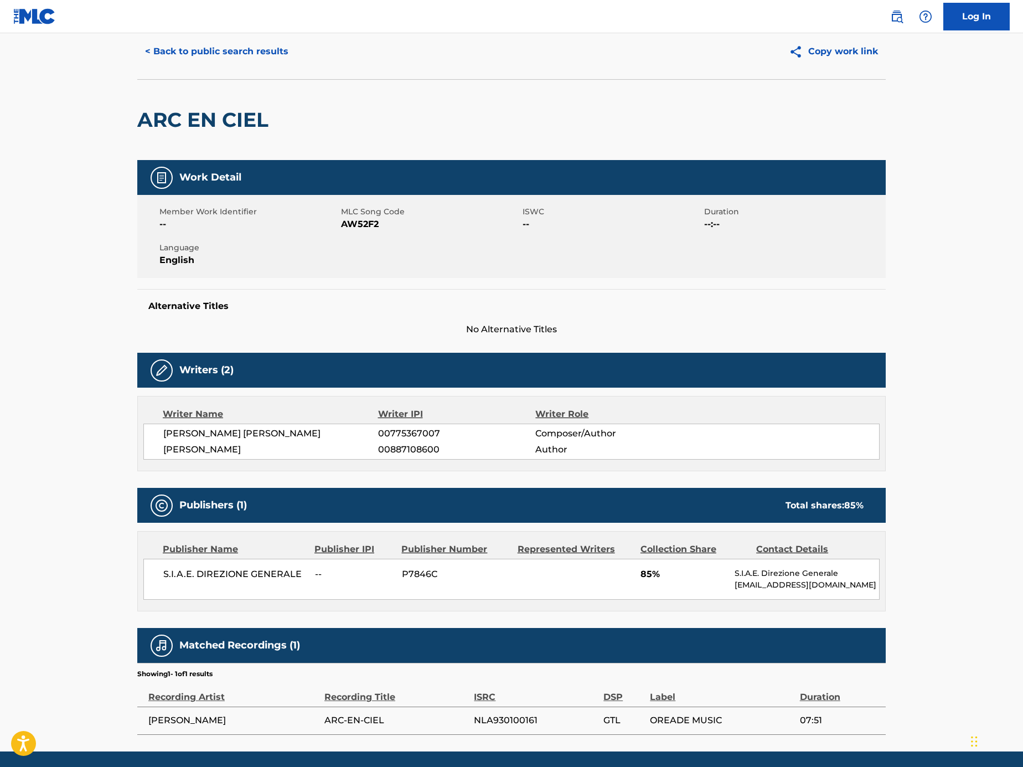
click at [268, 53] on button "< Back to public search results" at bounding box center [216, 52] width 159 height 28
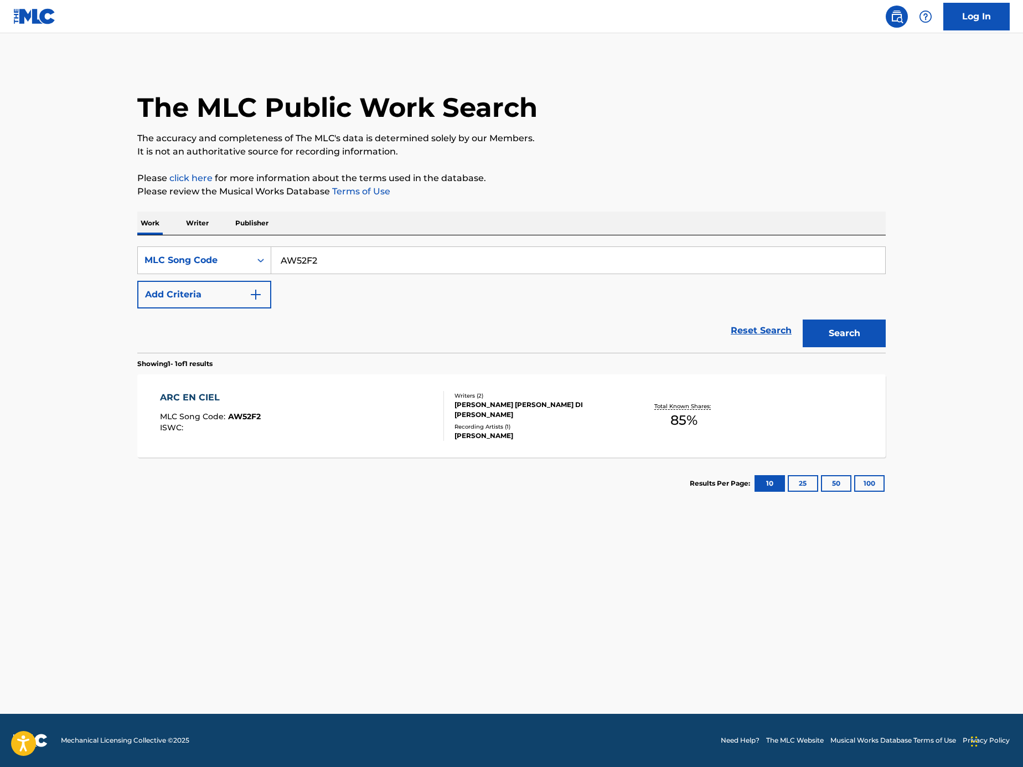
click at [411, 247] on input "AW52F2" at bounding box center [578, 260] width 614 height 27
click at [213, 258] on div "MLC Song Code" at bounding box center [194, 260] width 100 height 13
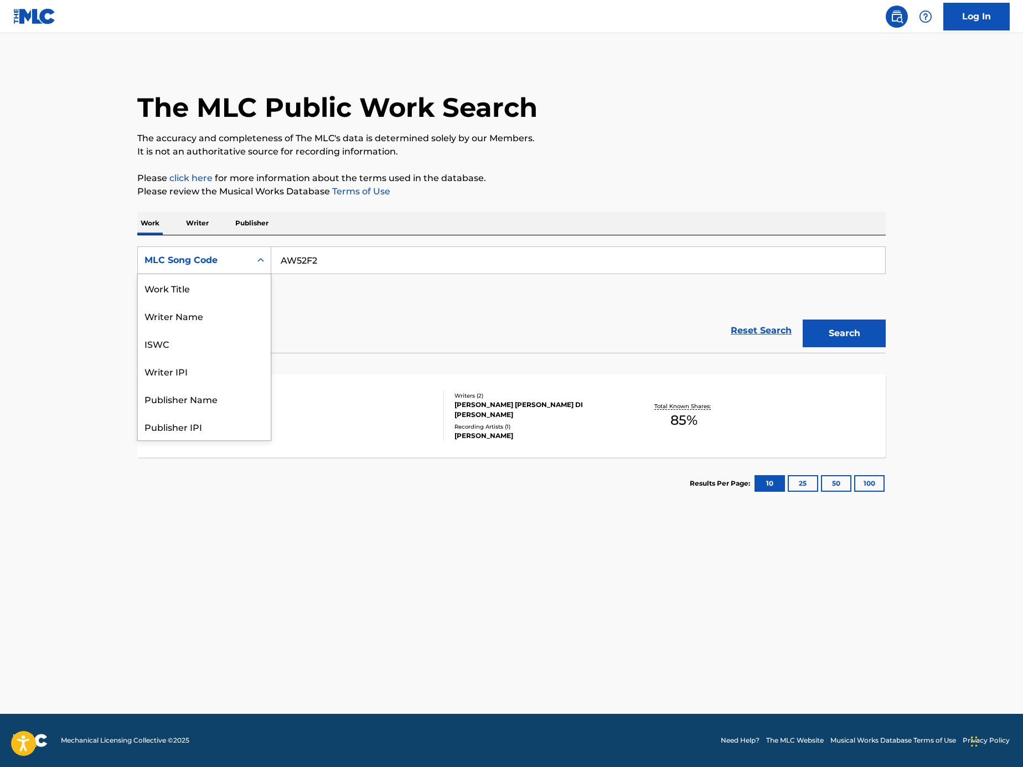
scroll to position [55, 0]
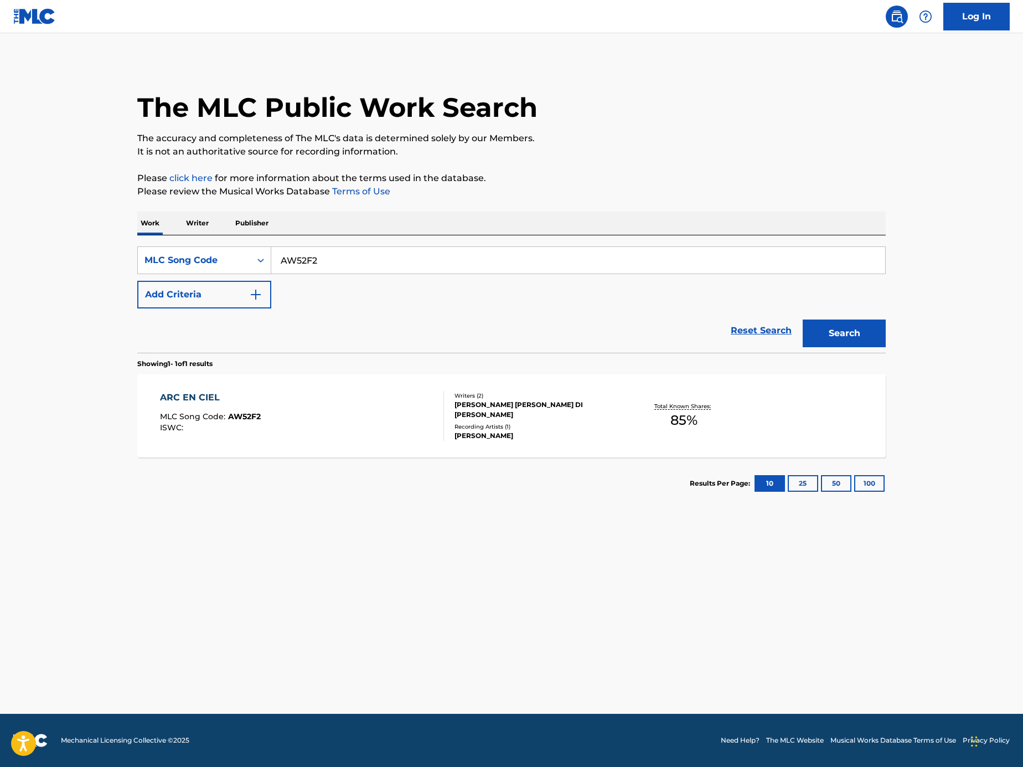
click at [340, 250] on input "AW52F2" at bounding box center [578, 260] width 614 height 27
paste input "Search Form"
click at [7, 425] on main "The MLC Public Work Search The accuracy and completeness of The MLC's data is d…" at bounding box center [511, 373] width 1023 height 680
click at [648, 271] on input "Search Form" at bounding box center [578, 260] width 614 height 27
paste input "EA7UM9"
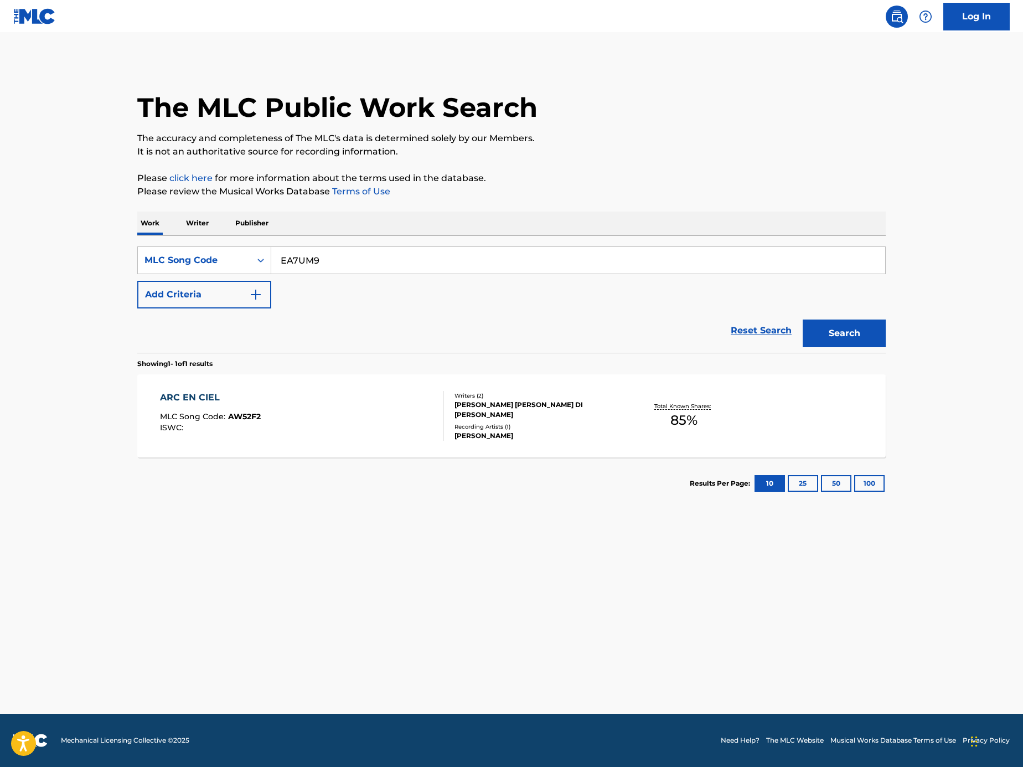
type input "EA7UM9"
click at [866, 320] on button "Search" at bounding box center [844, 333] width 83 height 28
click at [352, 397] on div "EVERYTIME MLC Song Code : EA7UM9 ISWC :" at bounding box center [302, 416] width 285 height 50
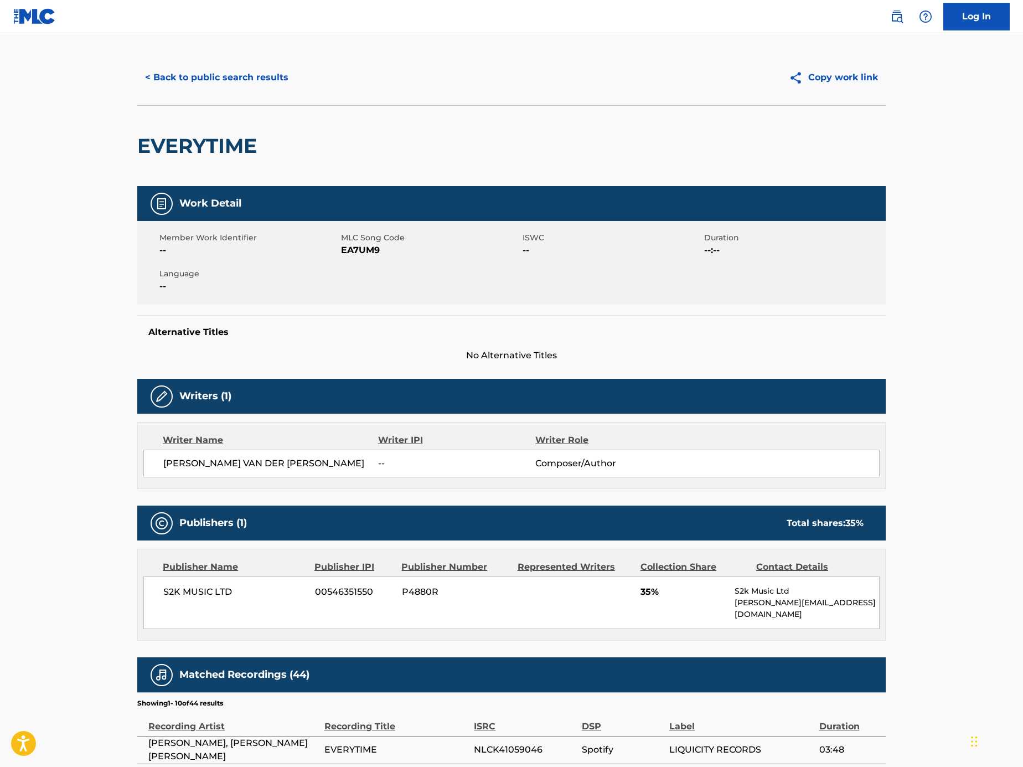
scroll to position [141, 0]
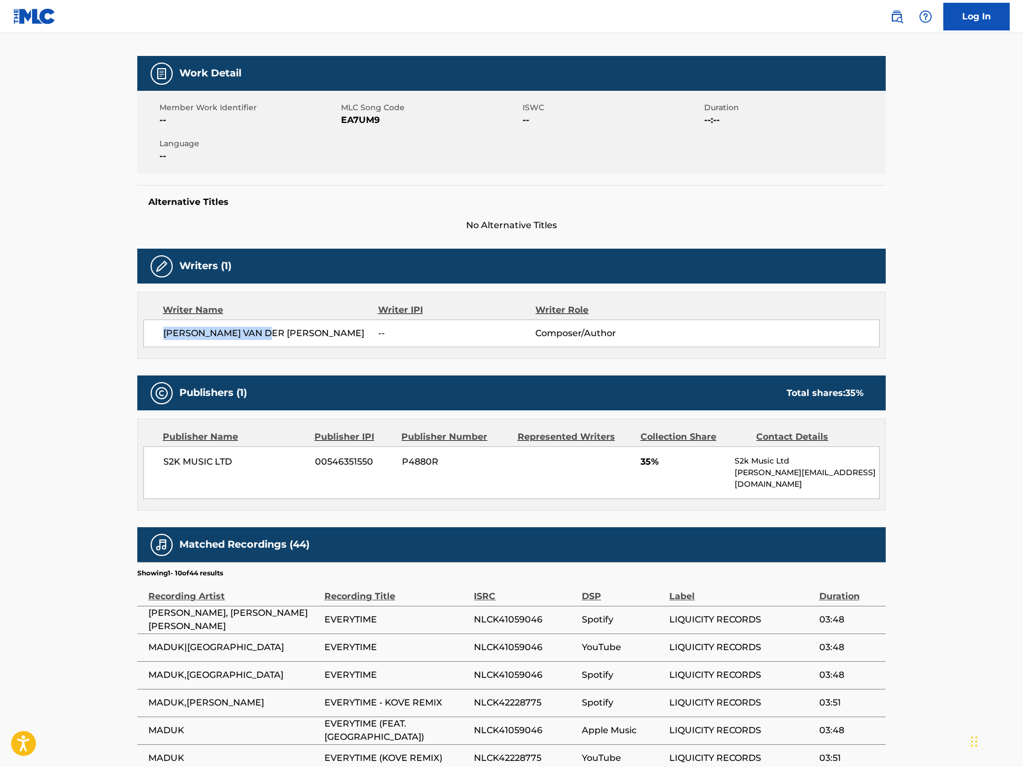
drag, startPoint x: 189, startPoint y: 314, endPoint x: 161, endPoint y: 326, distance: 31.3
click at [161, 326] on div "MARK VAN DER SCHOOT -- Composer/Author" at bounding box center [511, 333] width 736 height 28
copy span "MARK VAN DER SCHOOT"
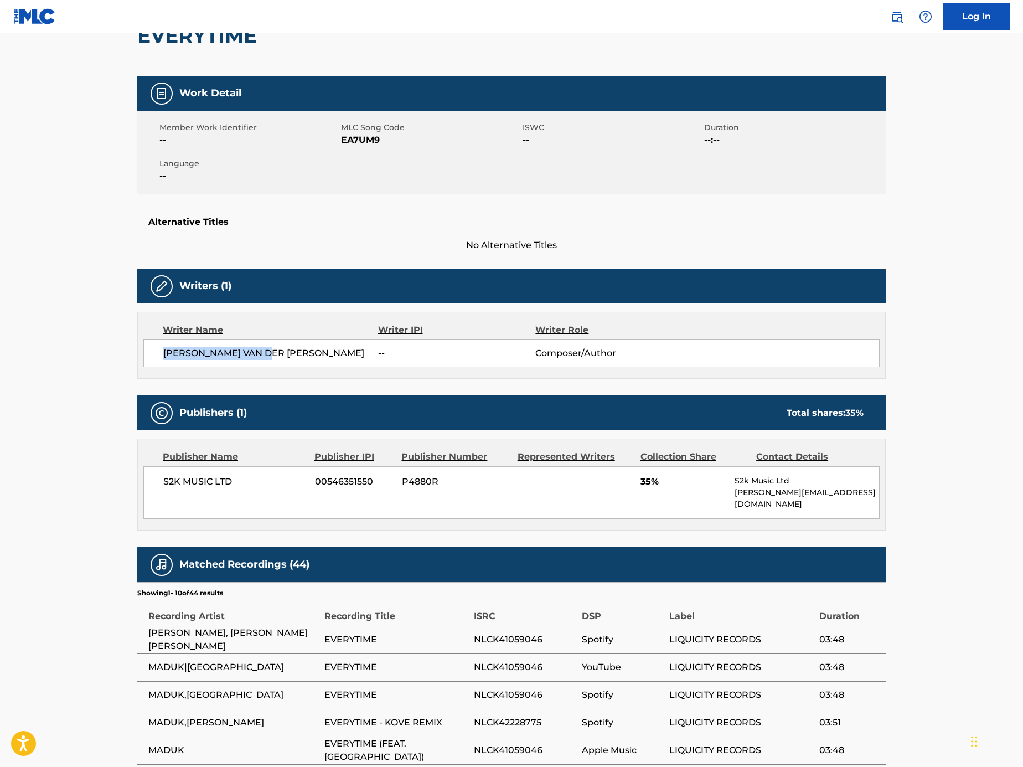
scroll to position [0, 0]
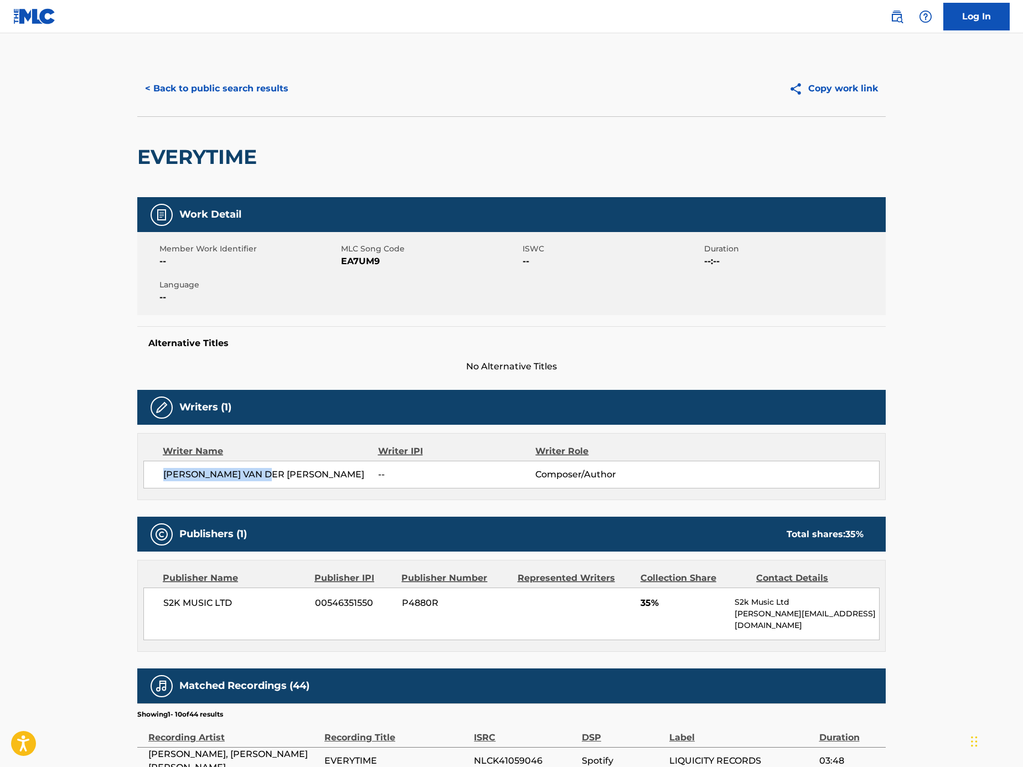
click at [262, 100] on button "< Back to public search results" at bounding box center [216, 89] width 159 height 28
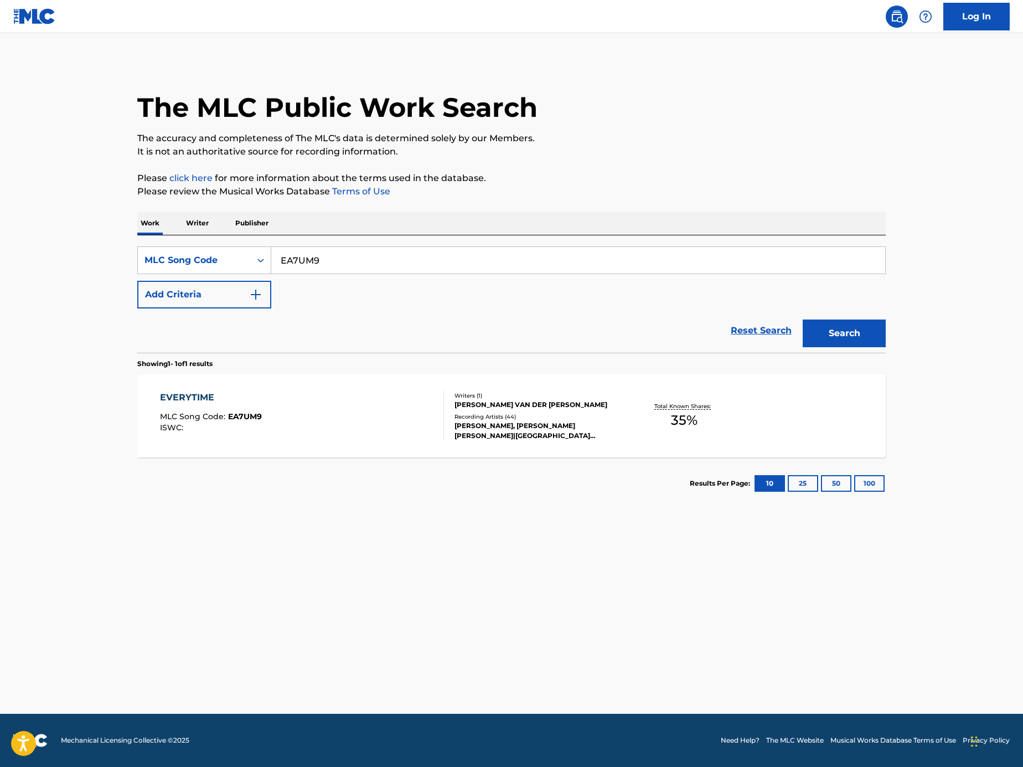
click at [327, 270] on input "EA7UM9" at bounding box center [578, 260] width 614 height 27
paste input "Search Form"
click at [666, 257] on input "Search Form" at bounding box center [578, 260] width 614 height 27
paste input "HVBTA3"
type input "HVBTA3"
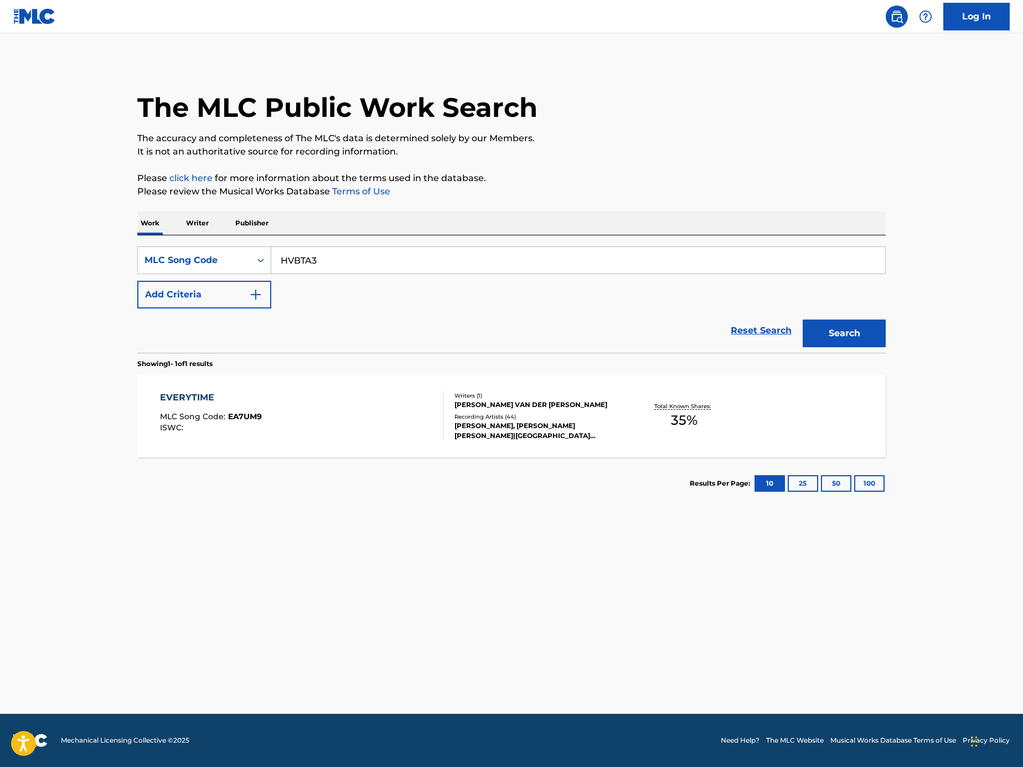
click at [853, 341] on button "Search" at bounding box center [844, 333] width 83 height 28
click at [365, 410] on div "HOOKAH MLC Song Code : HVBTA3 ISWC :" at bounding box center [302, 416] width 285 height 50
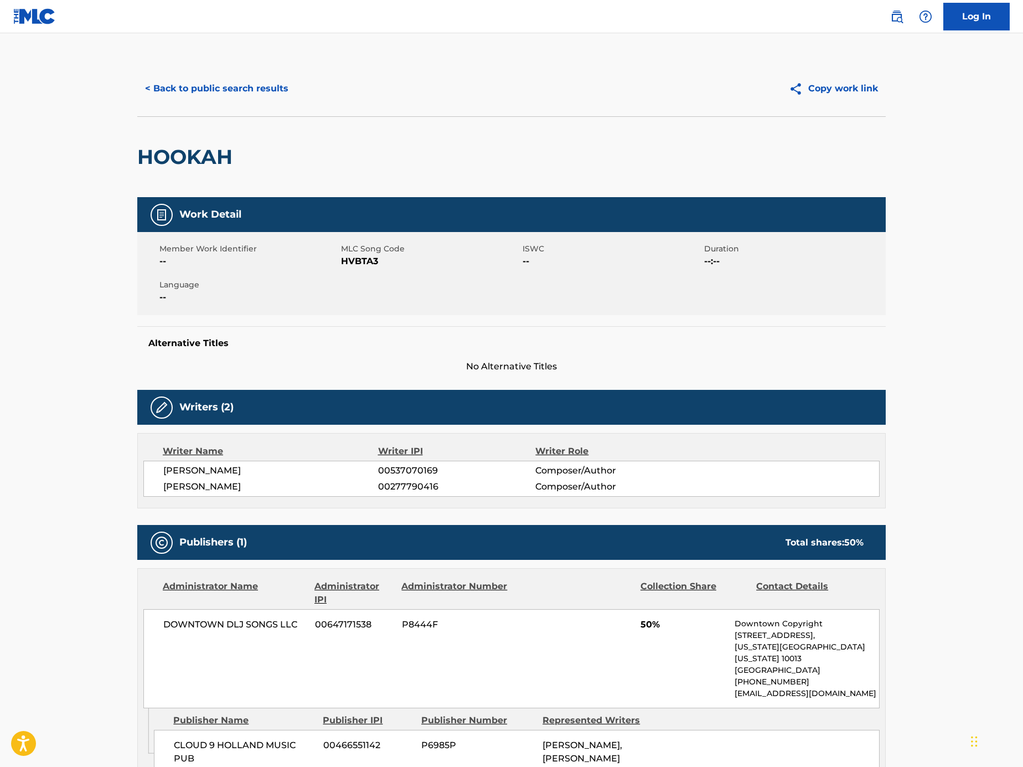
click at [209, 95] on button "< Back to public search results" at bounding box center [216, 89] width 159 height 28
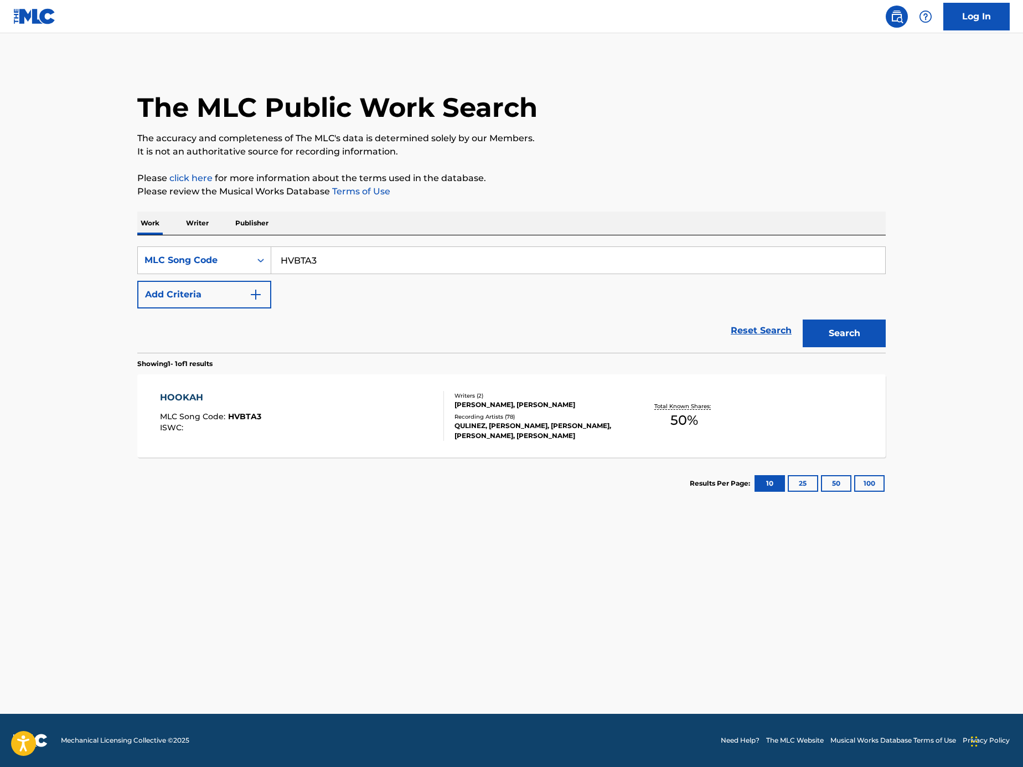
click at [344, 257] on input "HVBTA3" at bounding box center [578, 260] width 614 height 27
paste input "F48720"
type input "F48720"
click at [807, 336] on button "Search" at bounding box center [844, 333] width 83 height 28
click at [352, 427] on div "FOLKS WHO LIVE ON THE HILL MLC Song Code : F48720 ISWC :" at bounding box center [302, 416] width 285 height 50
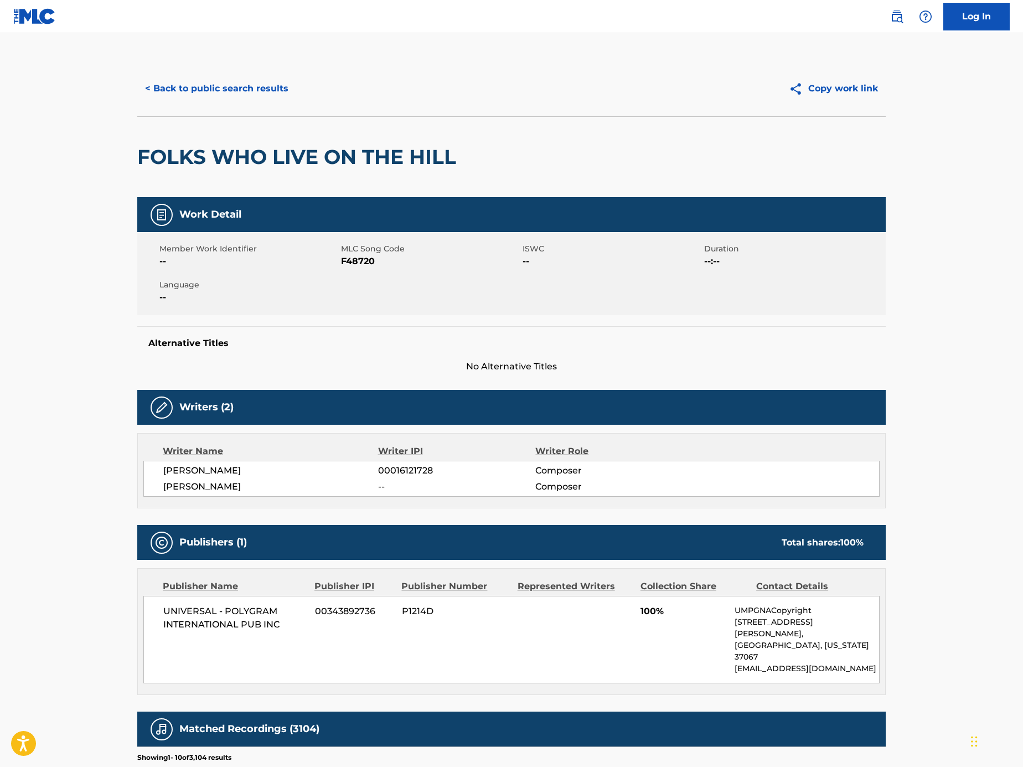
click at [232, 87] on button "< Back to public search results" at bounding box center [216, 89] width 159 height 28
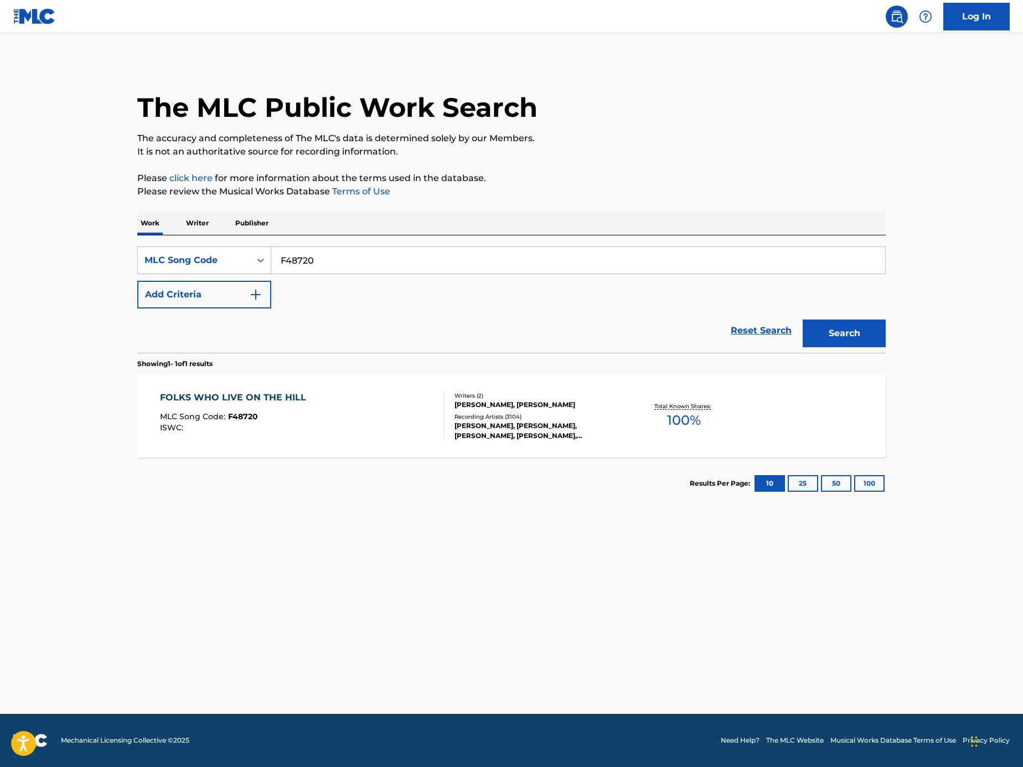
click at [658, 256] on input "F48720" at bounding box center [578, 260] width 614 height 27
paste input "H2928"
click at [846, 338] on button "Search" at bounding box center [844, 333] width 83 height 28
click at [760, 262] on input "H29280" at bounding box center [578, 260] width 614 height 27
paste input "F4872"
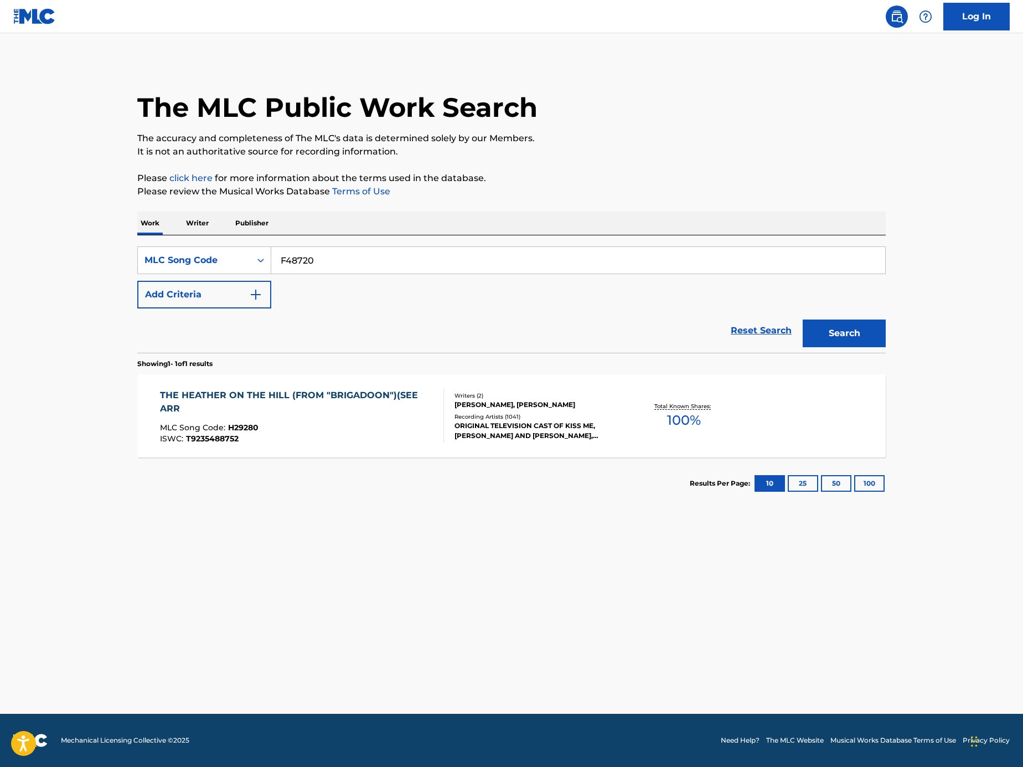
type input "F48720"
click at [857, 343] on button "Search" at bounding box center [844, 333] width 83 height 28
click at [345, 262] on input "F48720" at bounding box center [578, 260] width 614 height 27
paste input "Search Form"
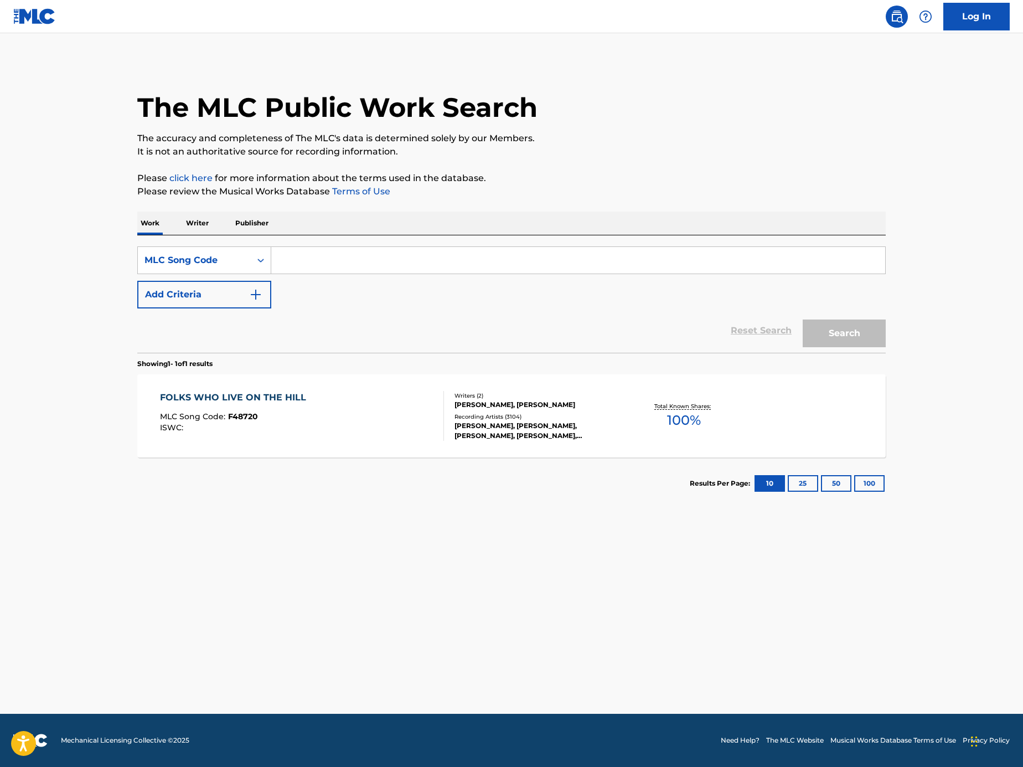
click at [749, 250] on input "Search Form" at bounding box center [578, 260] width 614 height 27
paste input "1C06Z3"
type input "1C06Z3"
click at [840, 321] on button "Search" at bounding box center [844, 333] width 83 height 28
click at [368, 410] on div "15 DAYS MLC Song Code : 1C06Z3 ISWC : T3182660926" at bounding box center [302, 416] width 285 height 50
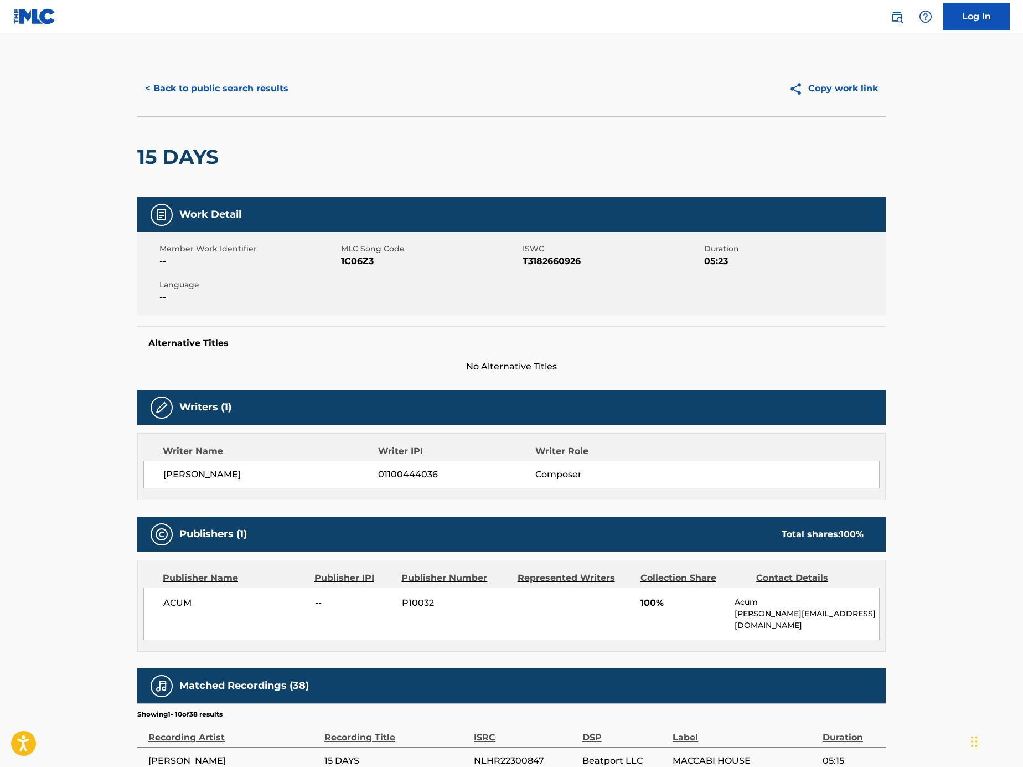
drag, startPoint x: 274, startPoint y: 475, endPoint x: 133, endPoint y: 471, distance: 141.2
click at [133, 471] on div "< Back to public search results Copy work link 15 DAYS Work Detail Member Work …" at bounding box center [511, 562] width 775 height 1003
copy span "ADAM TENENBOIM BENAKOT"
drag, startPoint x: 147, startPoint y: 158, endPoint x: 138, endPoint y: 158, distance: 8.9
click at [138, 158] on h2 "15 DAYS" at bounding box center [180, 156] width 87 height 25
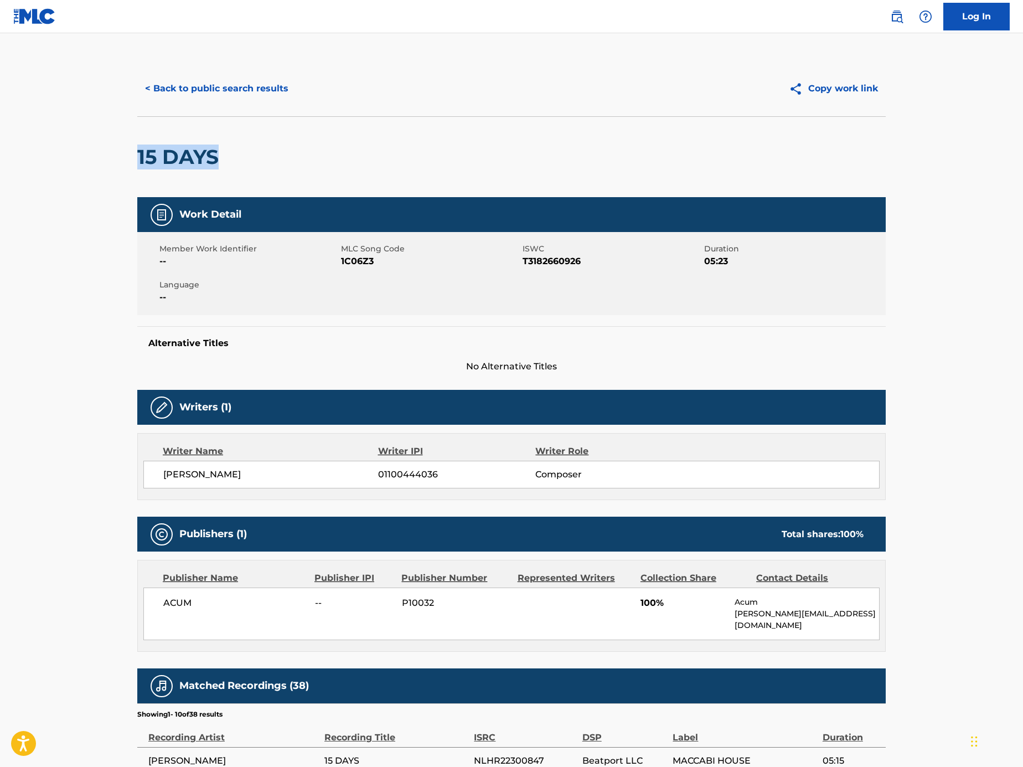
copy h2 "15 DAYS"
click at [212, 97] on button "< Back to public search results" at bounding box center [216, 89] width 159 height 28
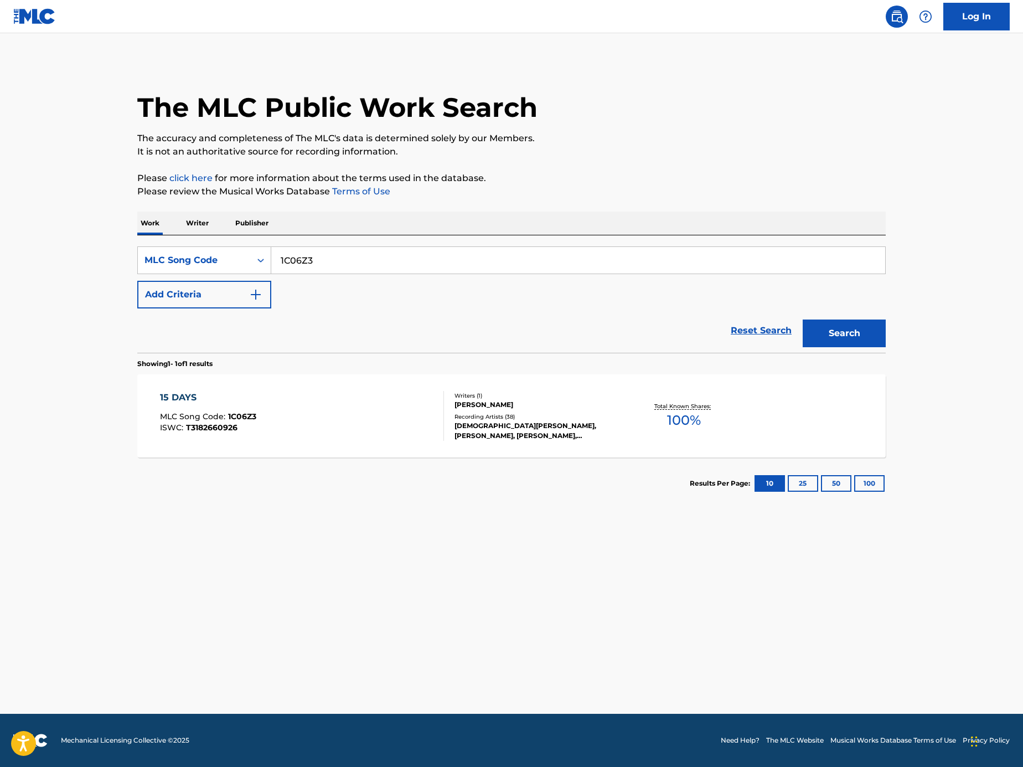
click at [359, 257] on input "1C06Z3" at bounding box center [578, 260] width 614 height 27
paste input "Search Form"
click at [667, 265] on input "Search Form" at bounding box center [578, 260] width 614 height 27
paste input "LS6RA0"
type input "LS6RA0"
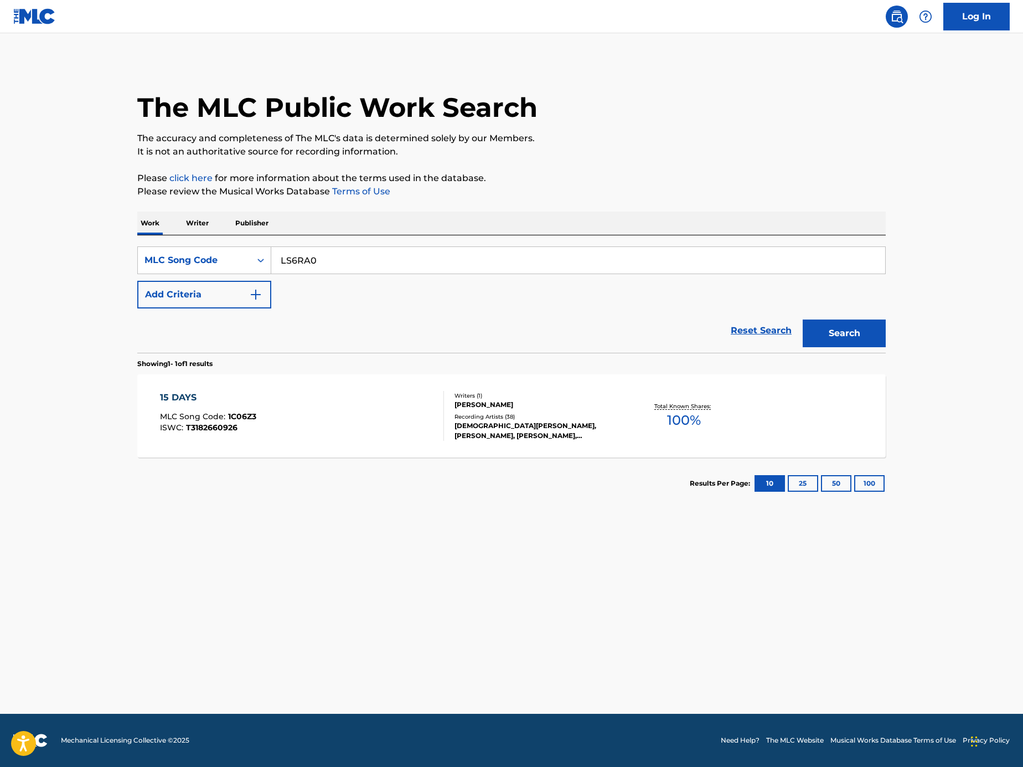
click at [834, 312] on div "Search" at bounding box center [841, 330] width 89 height 44
click at [835, 321] on button "Search" at bounding box center [844, 333] width 83 height 28
click at [364, 401] on div "LET ME MLC Song Code : LS6RA0 ISWC : T9243116316" at bounding box center [302, 416] width 285 height 50
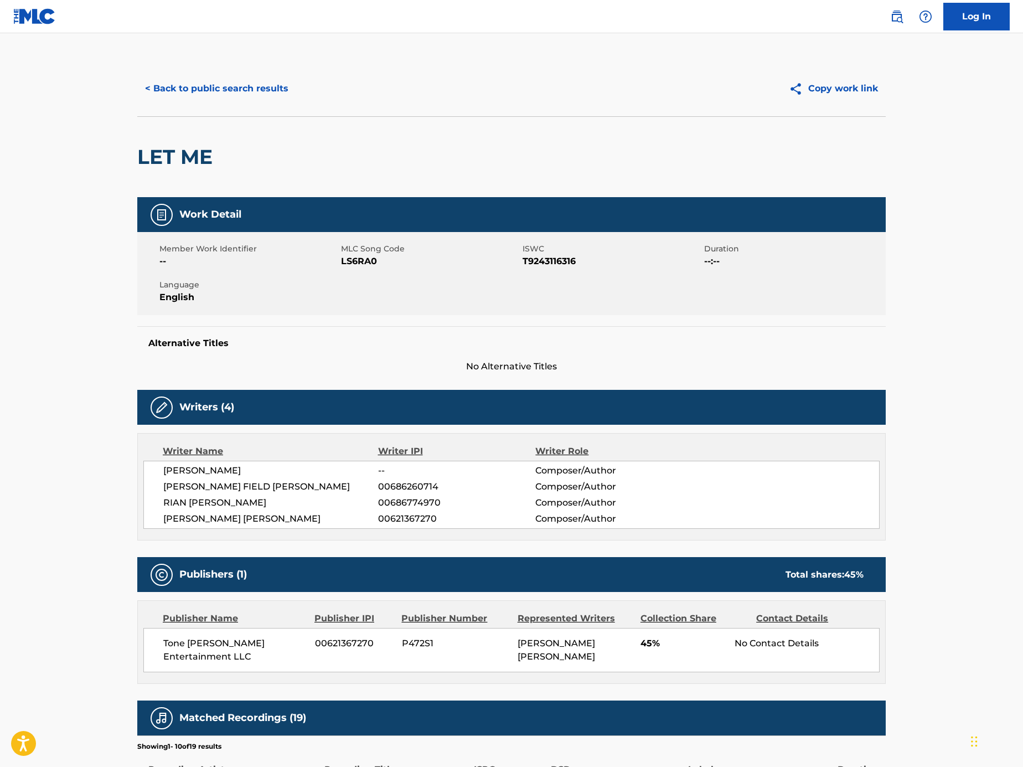
click at [242, 87] on button "< Back to public search results" at bounding box center [216, 89] width 159 height 28
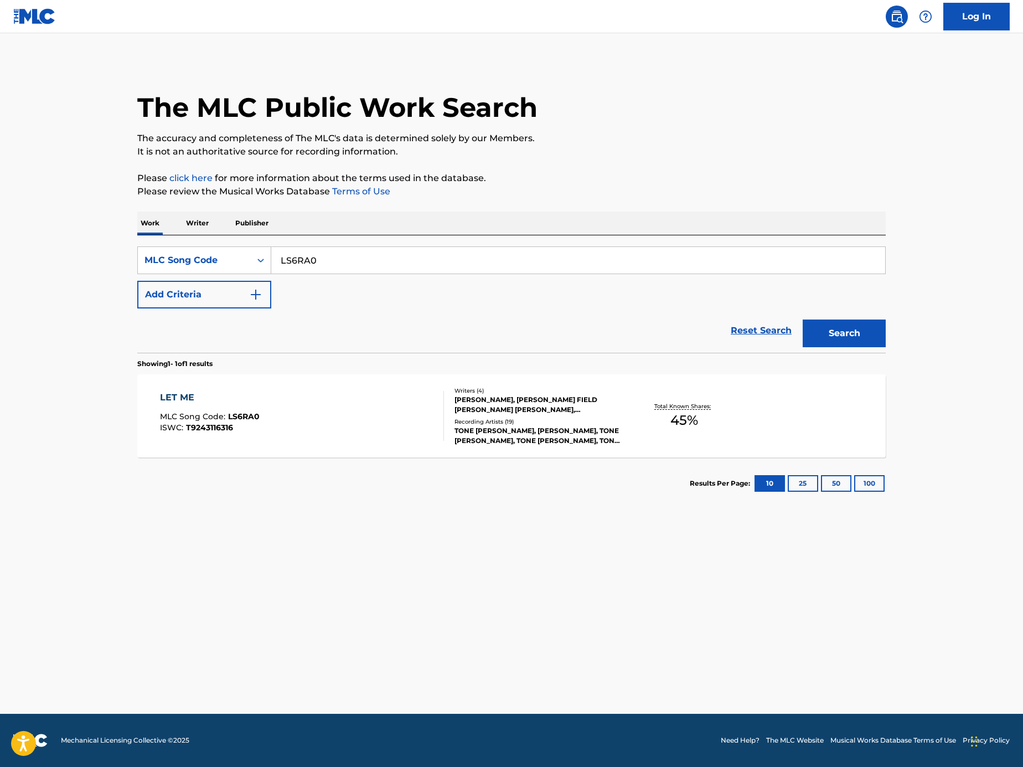
click at [364, 256] on input "LS6RA0" at bounding box center [578, 260] width 614 height 27
paste input "Search Form"
click at [665, 265] on input "Search Form" at bounding box center [578, 260] width 614 height 27
paste input "LA3LKJ"
type input "LA3LKJ"
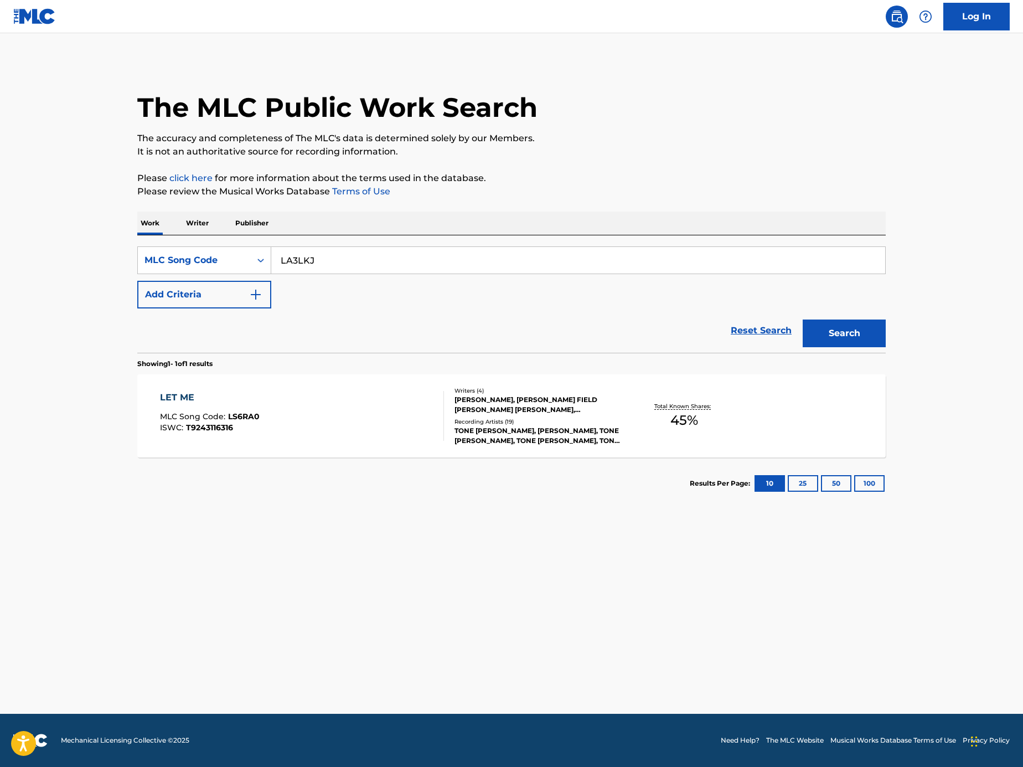
click at [854, 334] on button "Search" at bounding box center [844, 333] width 83 height 28
click at [386, 264] on input "LA3LKJ" at bounding box center [578, 260] width 614 height 27
paste input "Search Form"
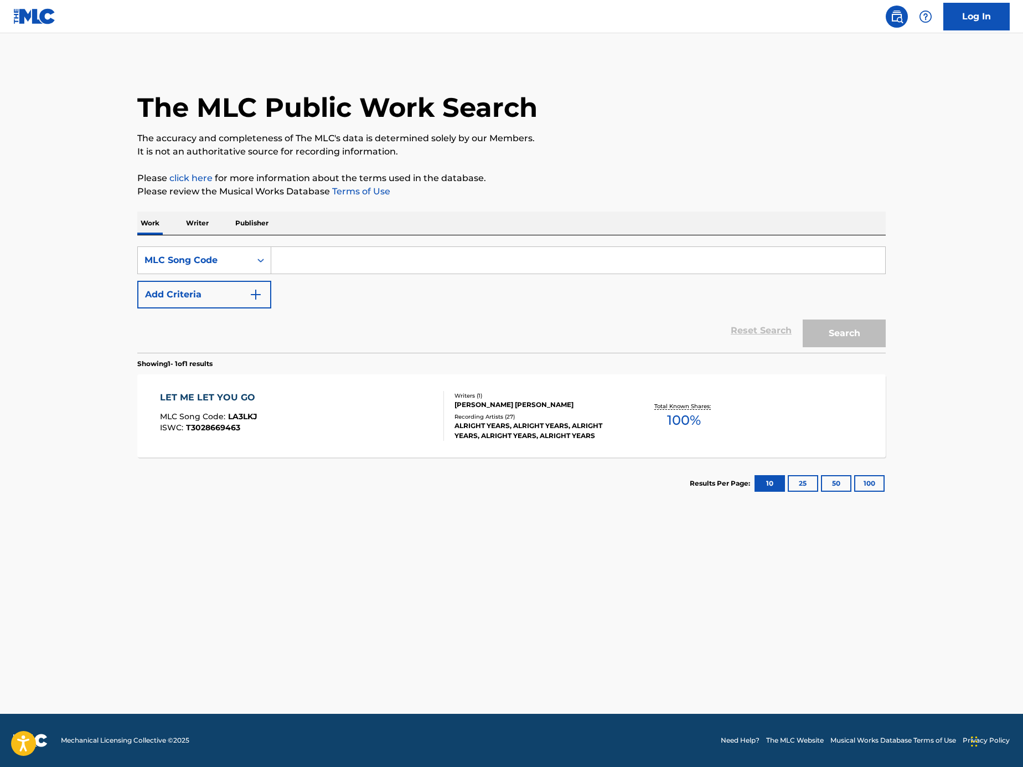
click at [697, 257] on input "Search Form" at bounding box center [578, 260] width 614 height 27
paste input "Z22299"
click at [843, 329] on button "Search" at bounding box center [844, 333] width 83 height 28
click at [698, 257] on input "Z22299" at bounding box center [578, 260] width 614 height 27
paste input "LA7SDN"
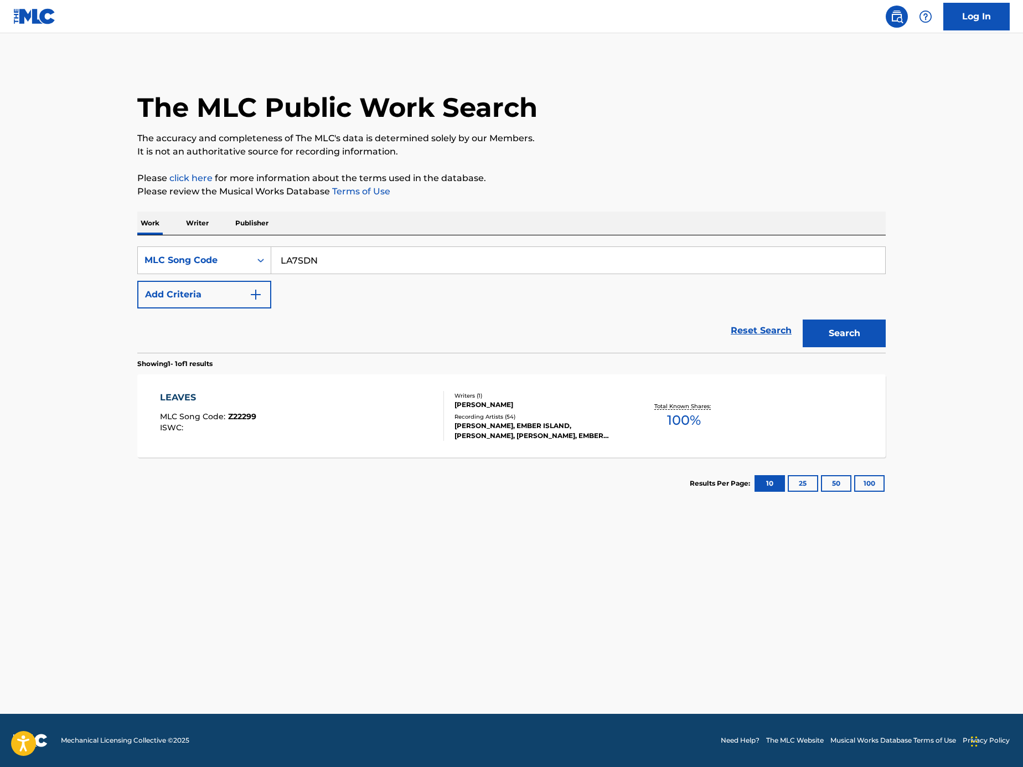
type input "LA7SDN"
click at [830, 324] on button "Search" at bounding box center [844, 333] width 83 height 28
click at [346, 406] on div "LEAVING MLC Song Code : LA7SDN ISWC : T9298920599" at bounding box center [302, 416] width 285 height 50
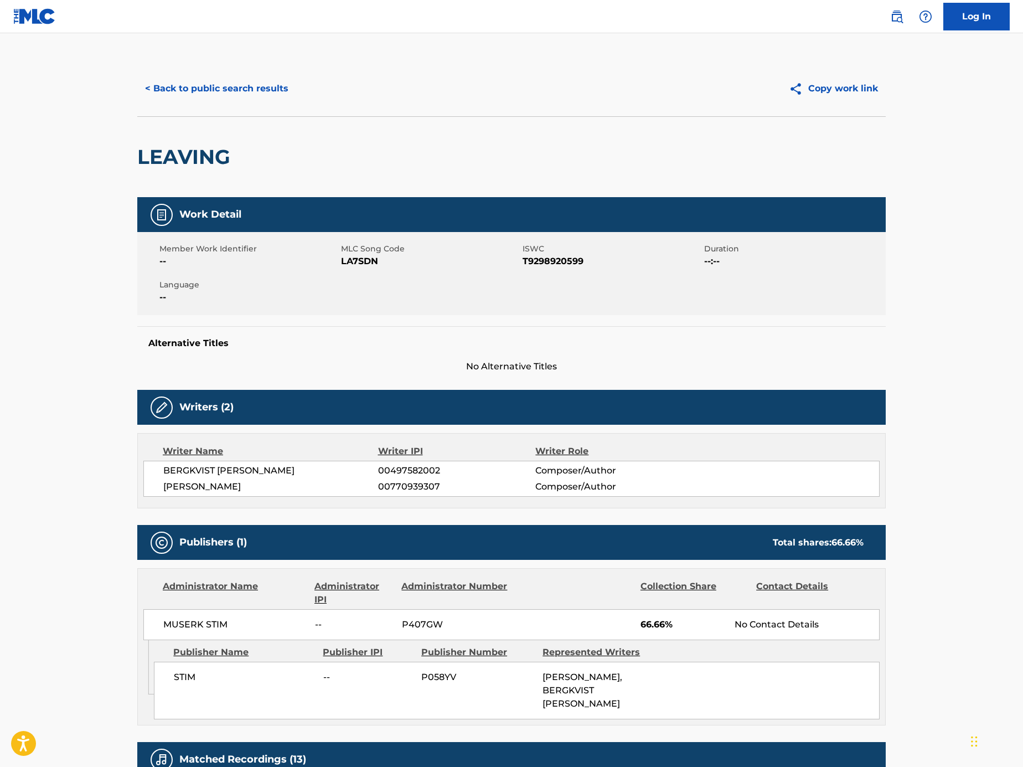
click at [259, 92] on button "< Back to public search results" at bounding box center [216, 89] width 159 height 28
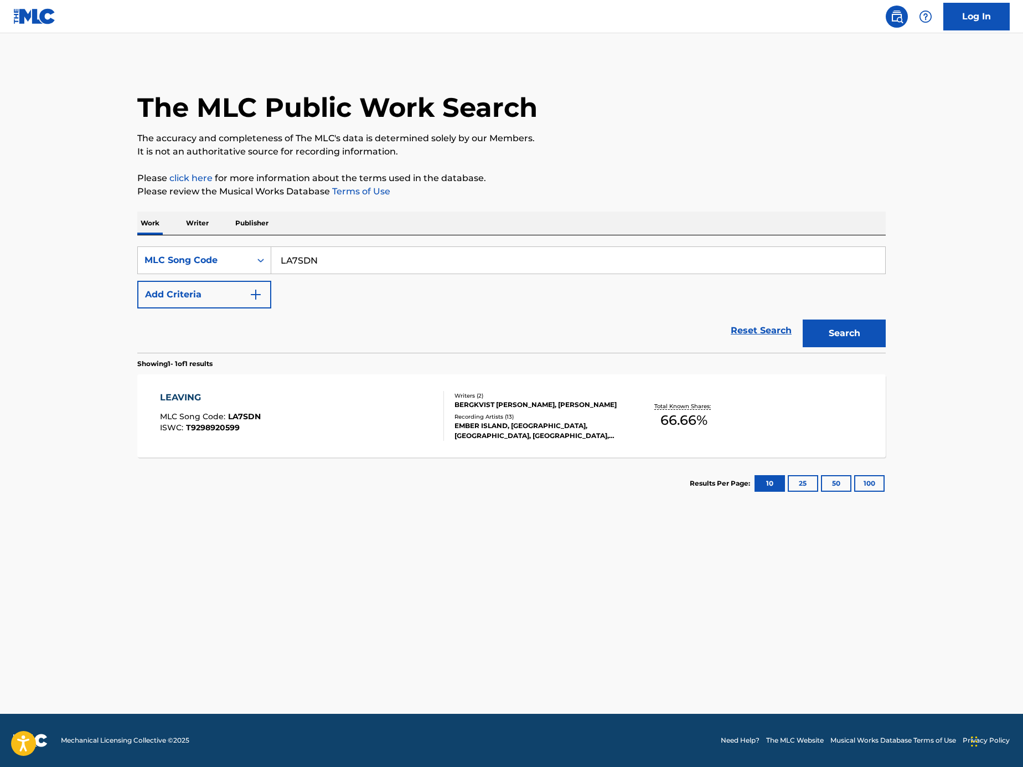
click at [359, 401] on div "LEAVING MLC Song Code : LA7SDN ISWC : T9298920599" at bounding box center [302, 416] width 285 height 50
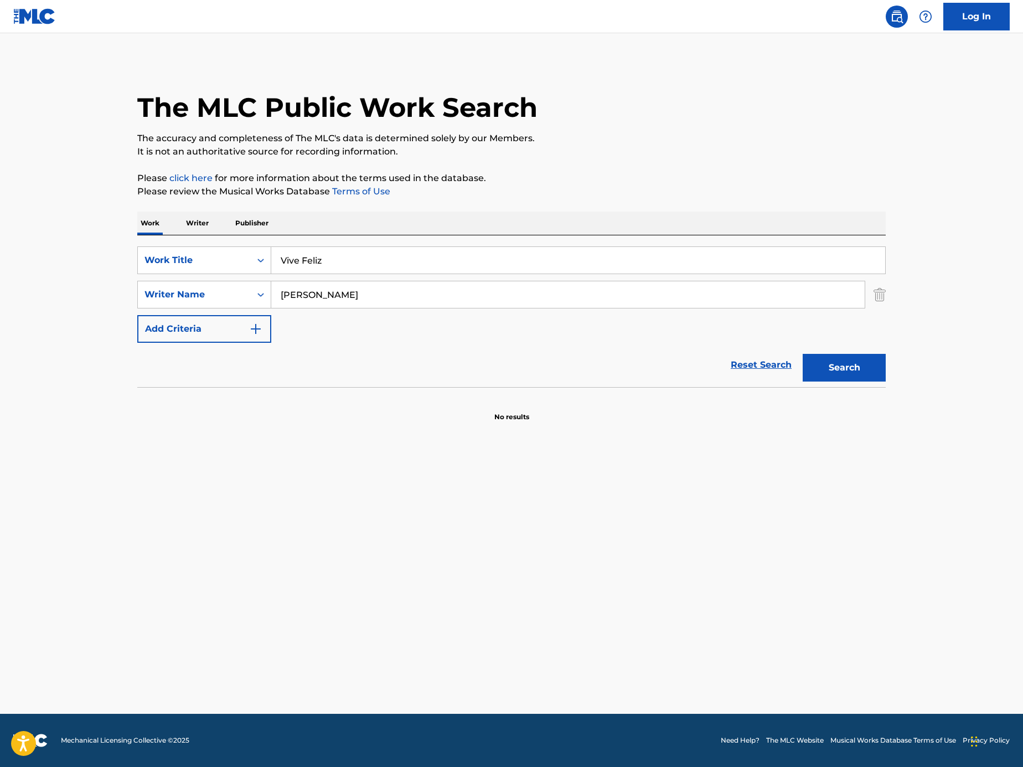
click at [338, 294] on input "Simon Lopez" at bounding box center [567, 294] width 593 height 27
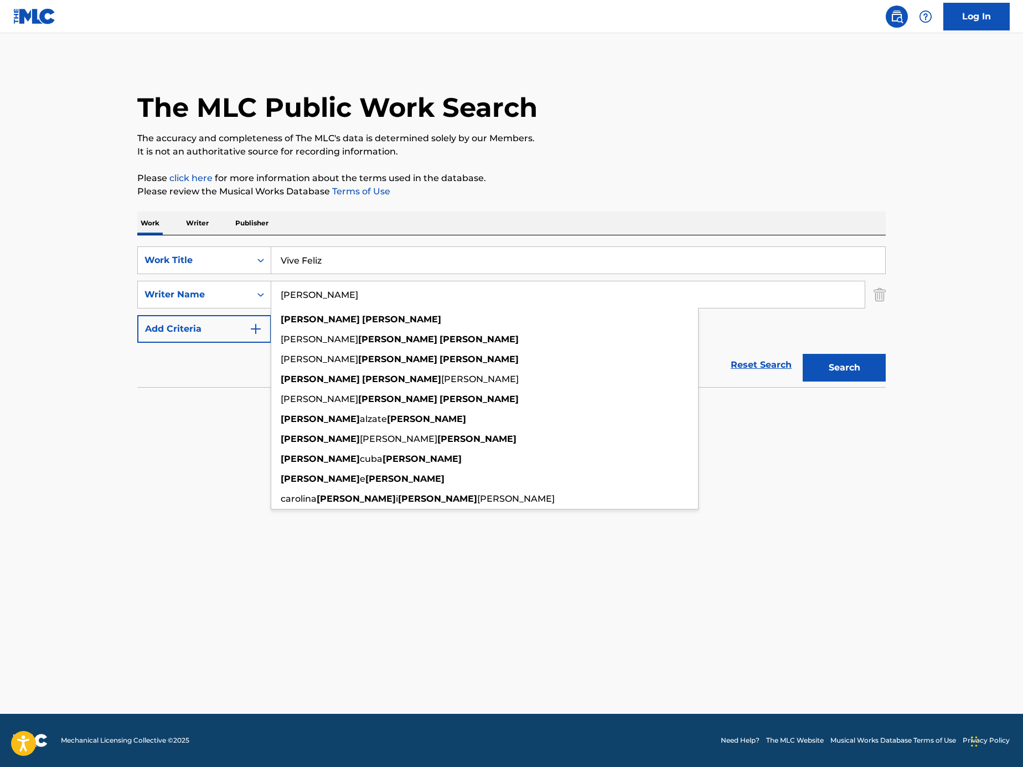
paste input "Neev Kennedy"
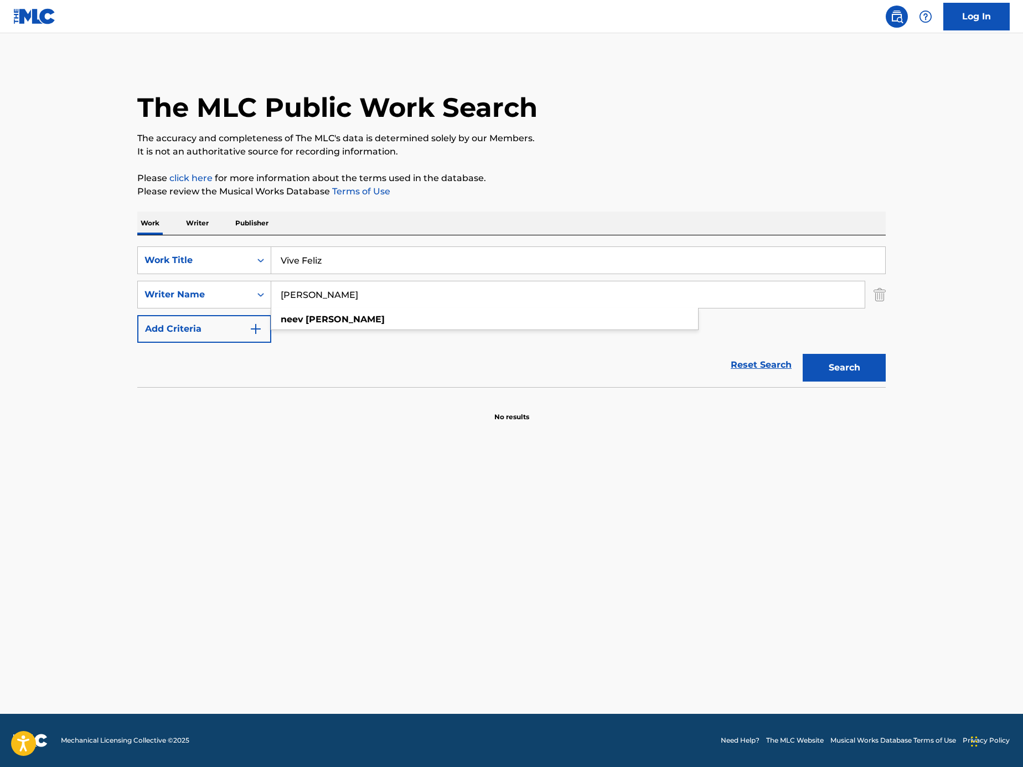
type input "Neev Kennedy"
click at [690, 260] on input "Vive Feliz" at bounding box center [578, 260] width 614 height 27
paste input "Now I See"
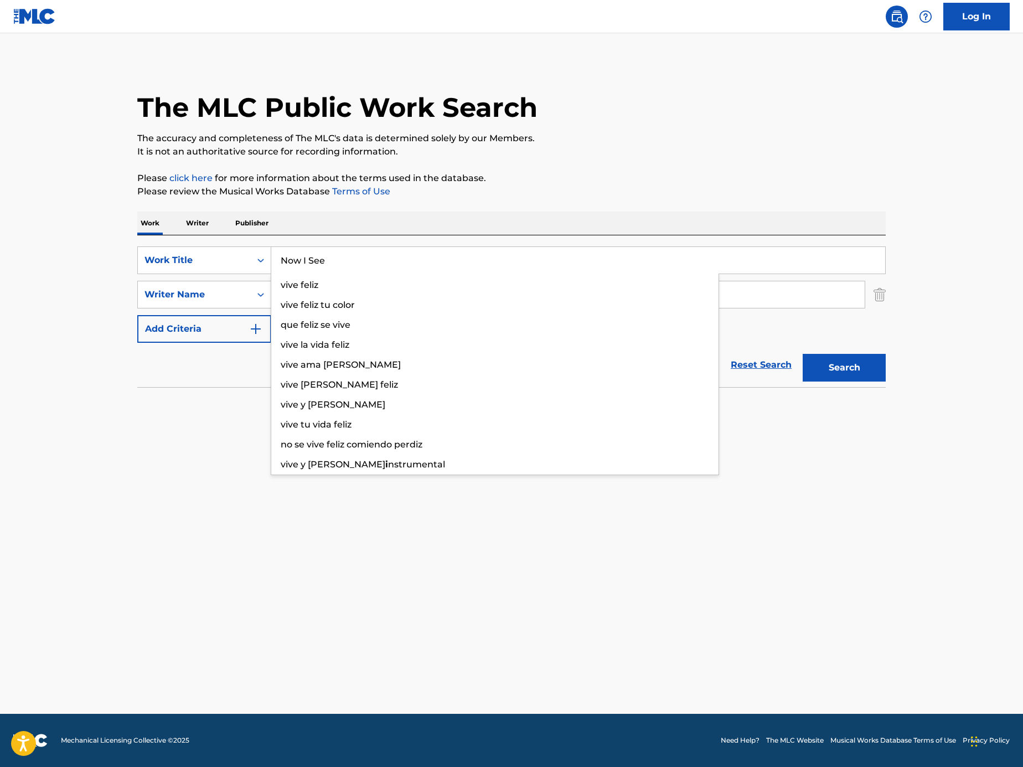
type input "Now I See"
click at [828, 173] on p "Please click here for more information about the terms used in the database." at bounding box center [511, 178] width 748 height 13
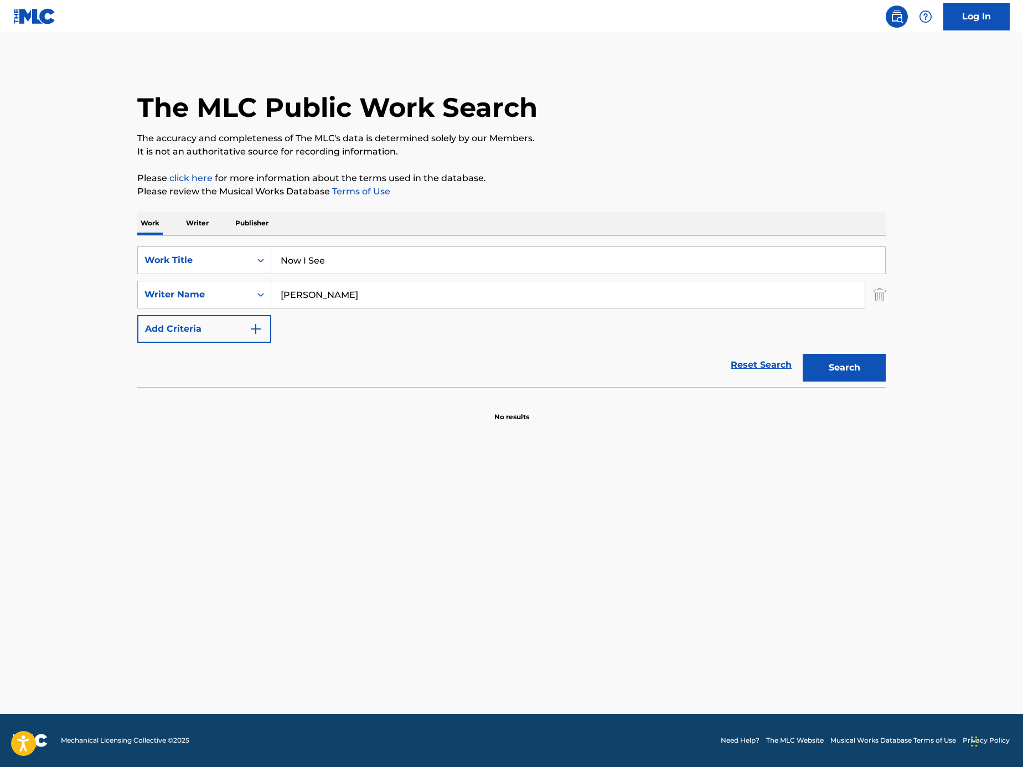
click at [866, 377] on button "Search" at bounding box center [844, 368] width 83 height 28
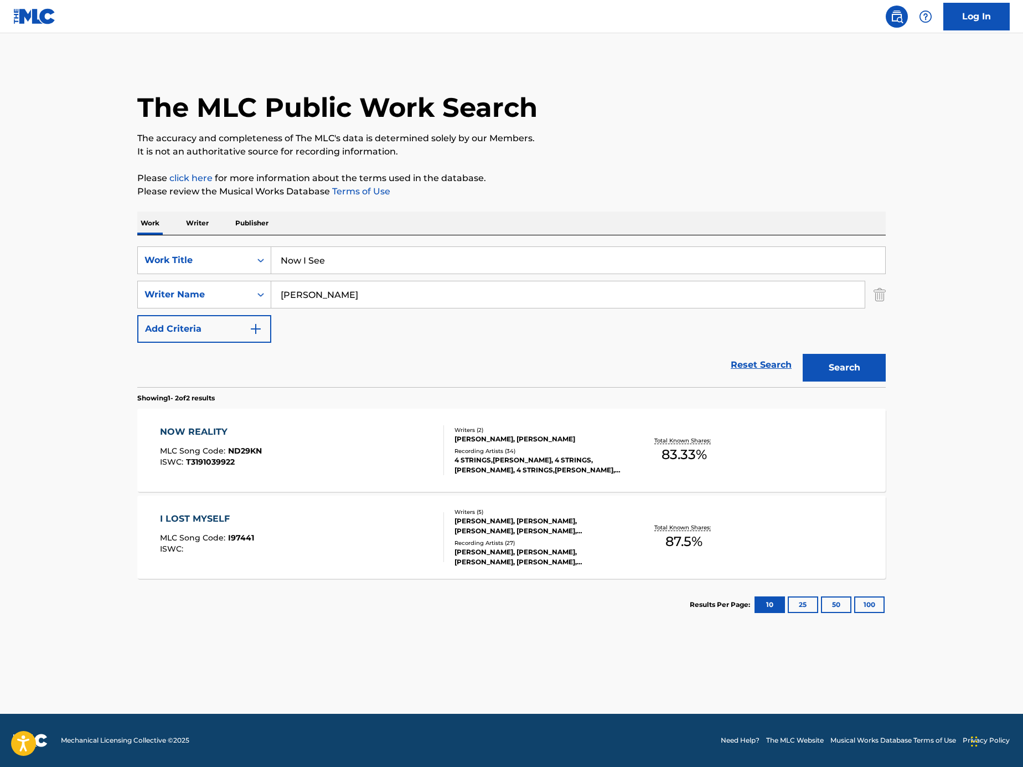
click at [382, 285] on input "Neev Kennedy" at bounding box center [567, 294] width 593 height 27
paste input "Evgeny Smirnov"
click at [825, 355] on button "Search" at bounding box center [844, 368] width 83 height 28
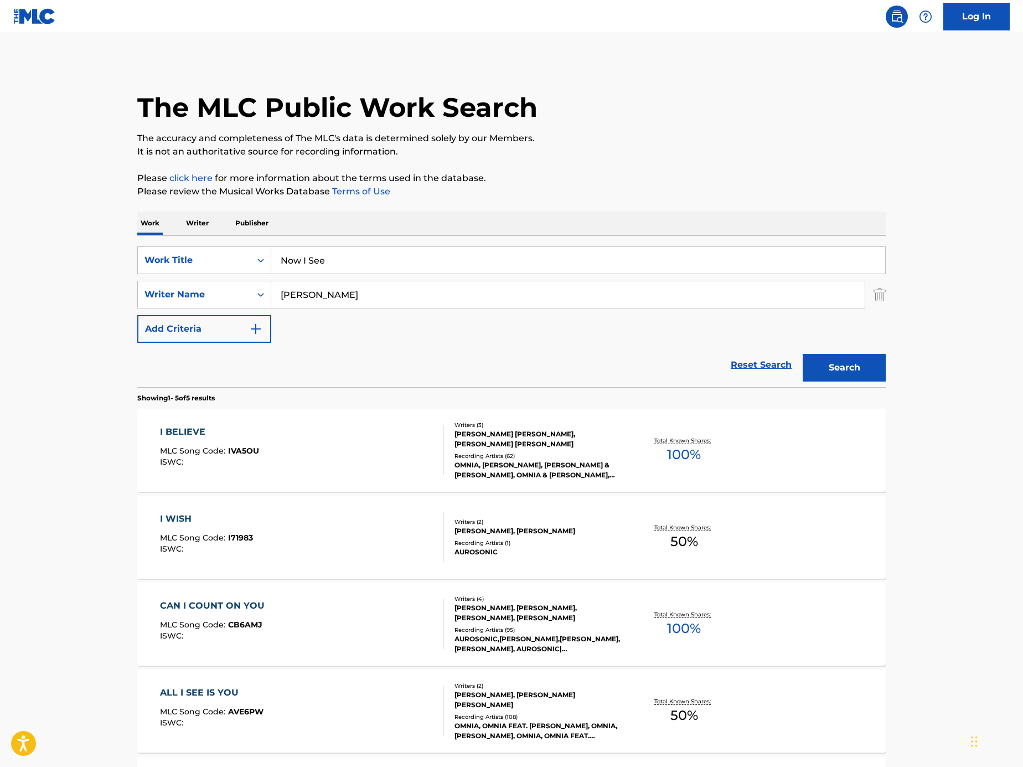
click at [421, 303] on input "Evgeny Smirnov" at bounding box center [567, 294] width 593 height 27
paste input "Adrian Broekhuyse"
type input "Adrian Broekhuyse"
click at [882, 371] on button "Search" at bounding box center [844, 368] width 83 height 28
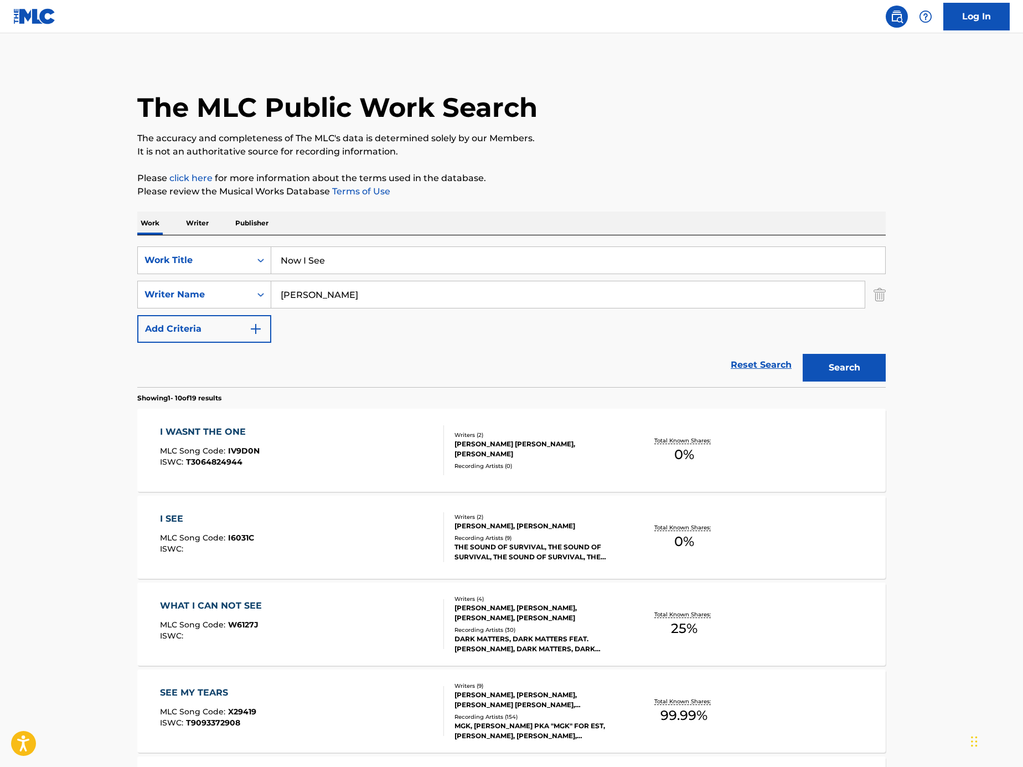
click at [350, 260] on input "Now I See" at bounding box center [578, 260] width 614 height 27
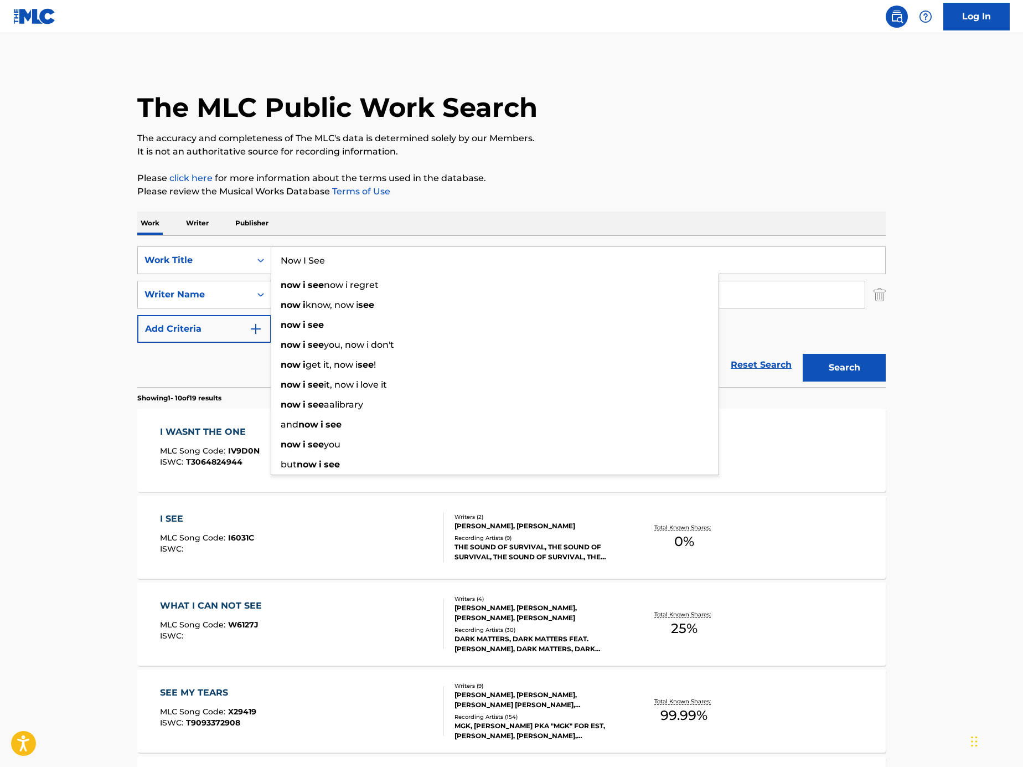
paste input "Arc-En-Ciel"
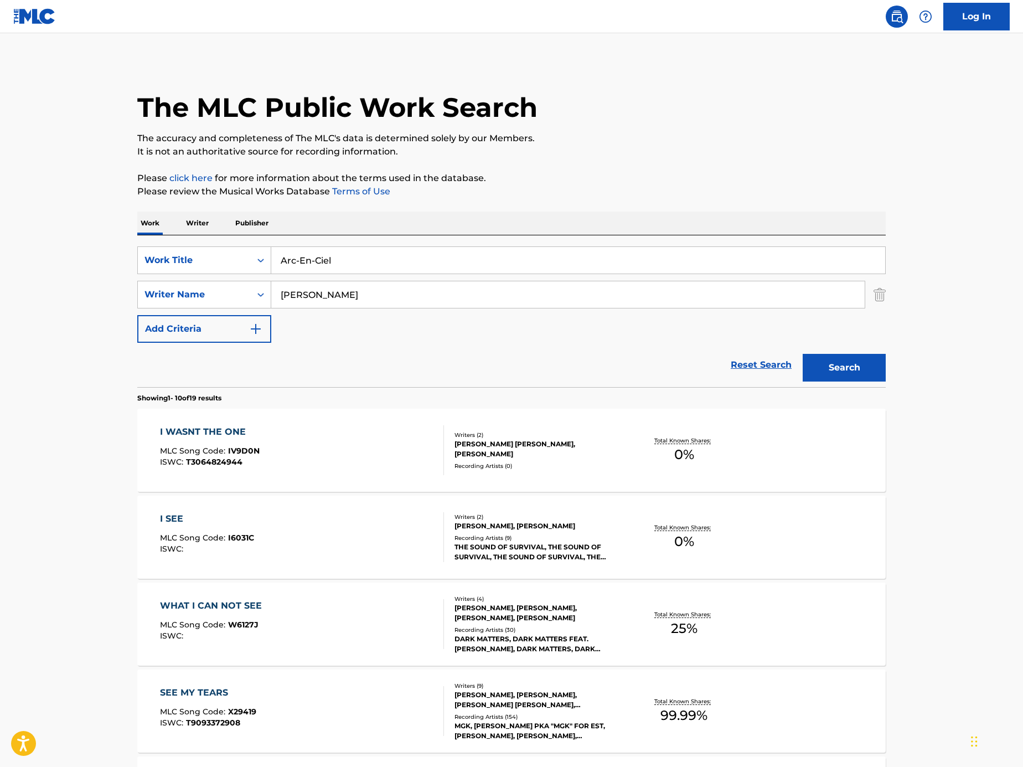
click at [417, 254] on input "Arc-En-Ciel" at bounding box center [578, 260] width 614 height 27
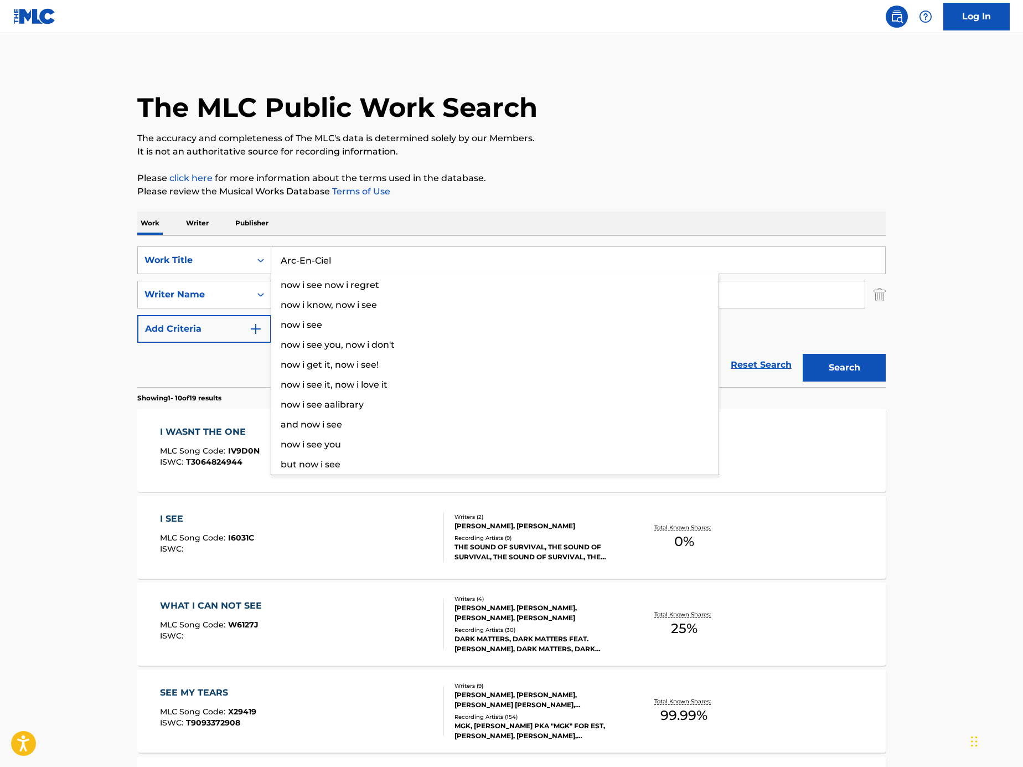
click at [412, 256] on input "Arc-En-Ciel" at bounding box center [578, 260] width 614 height 27
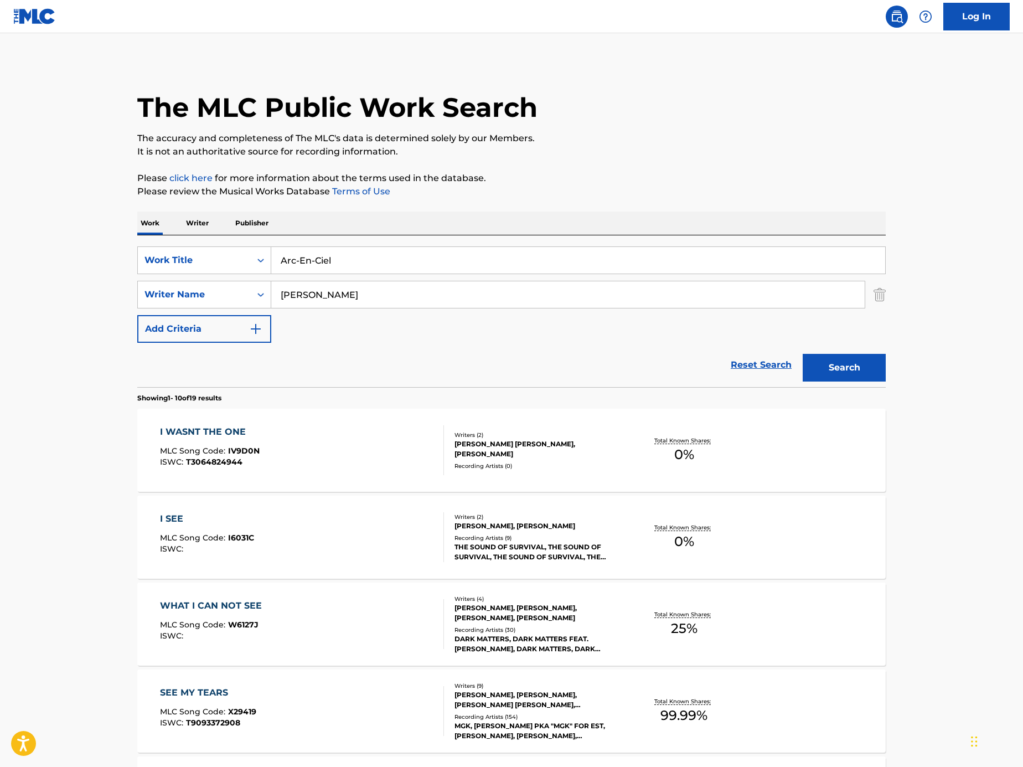
type input "Arc-En-Ciel"
click at [389, 291] on input "Adrian Broekhuyse" at bounding box center [567, 294] width 593 height 27
paste input "[PERSON_NAME]"
type input "[PERSON_NAME]"
click at [845, 370] on button "Search" at bounding box center [844, 368] width 83 height 28
